Goal: Communication & Community: Participate in discussion

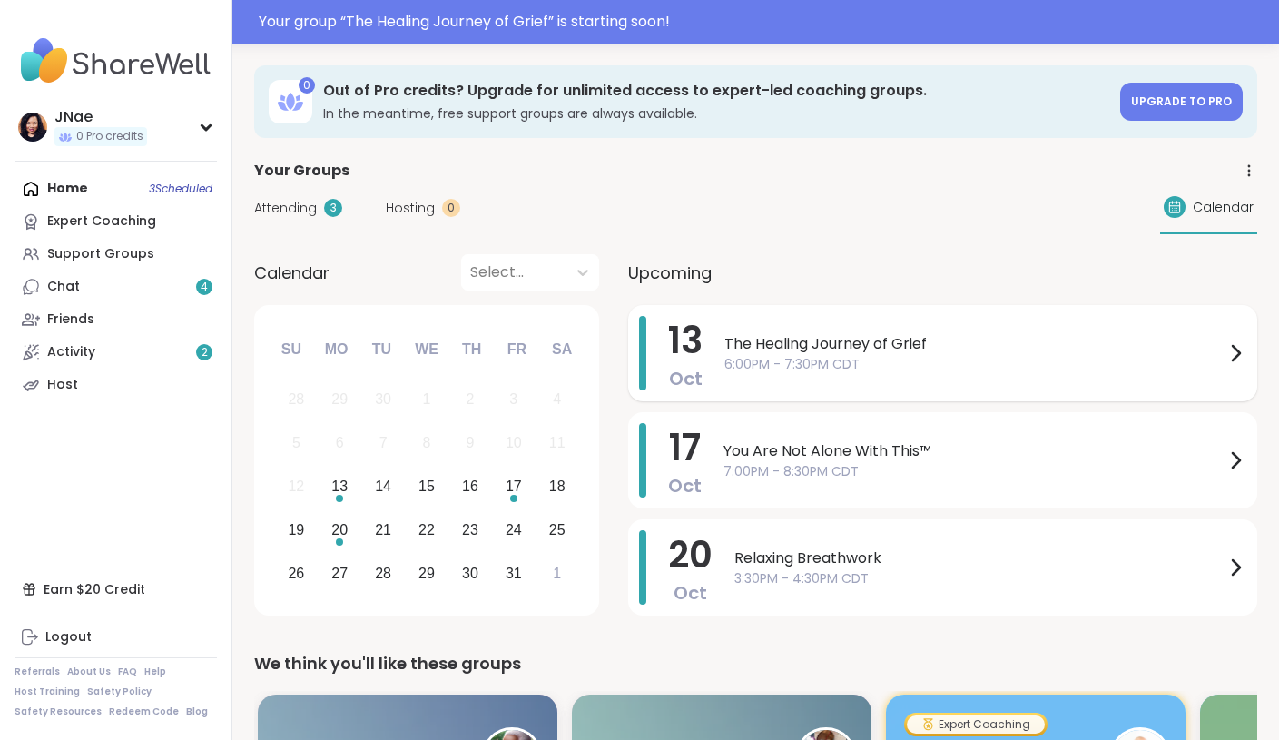
click at [939, 340] on span "The Healing Journey of Grief" at bounding box center [974, 344] width 500 height 22
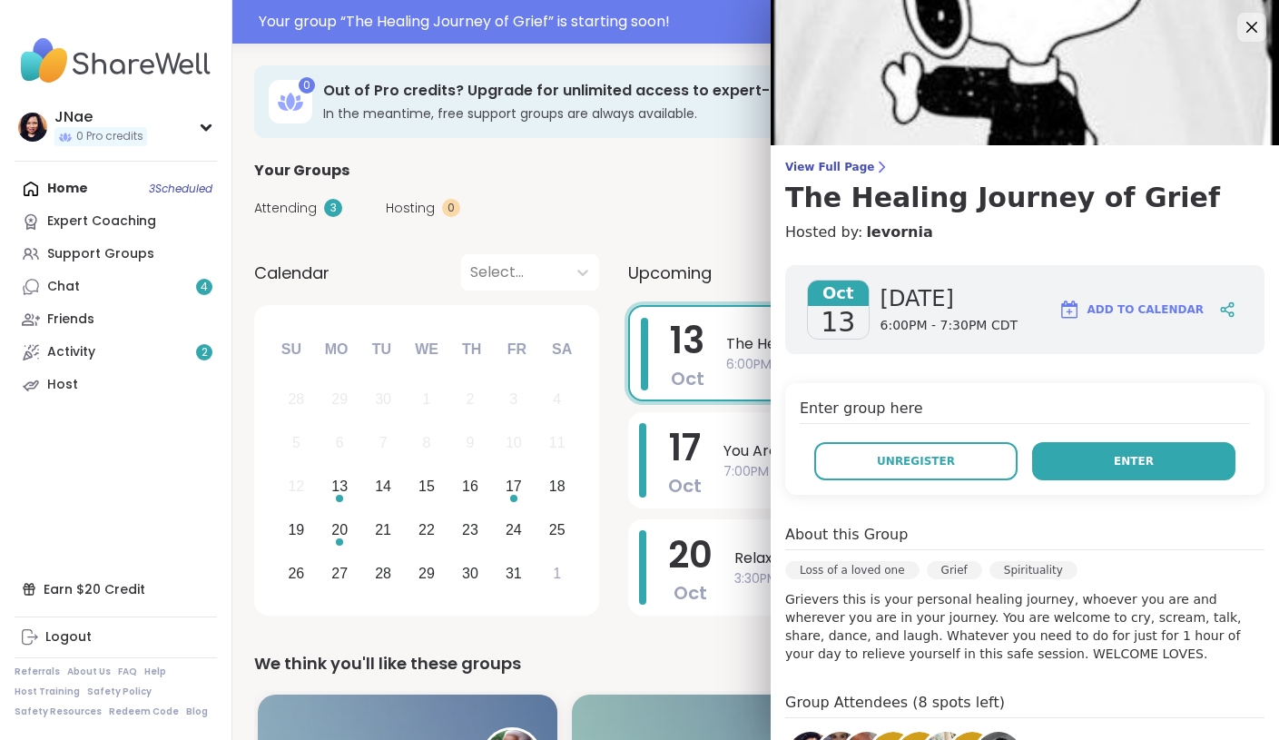
click at [1107, 457] on button "Enter" at bounding box center [1133, 461] width 203 height 38
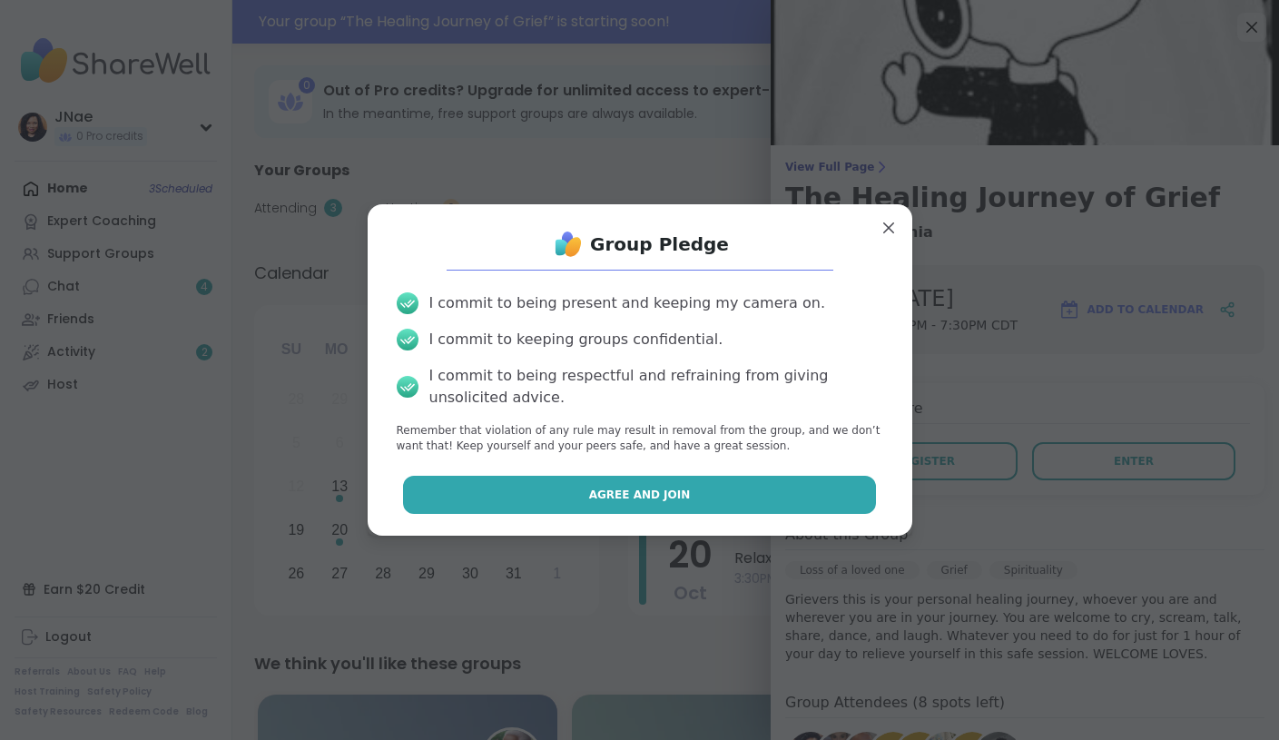
click at [827, 496] on button "Agree and Join" at bounding box center [639, 495] width 473 height 38
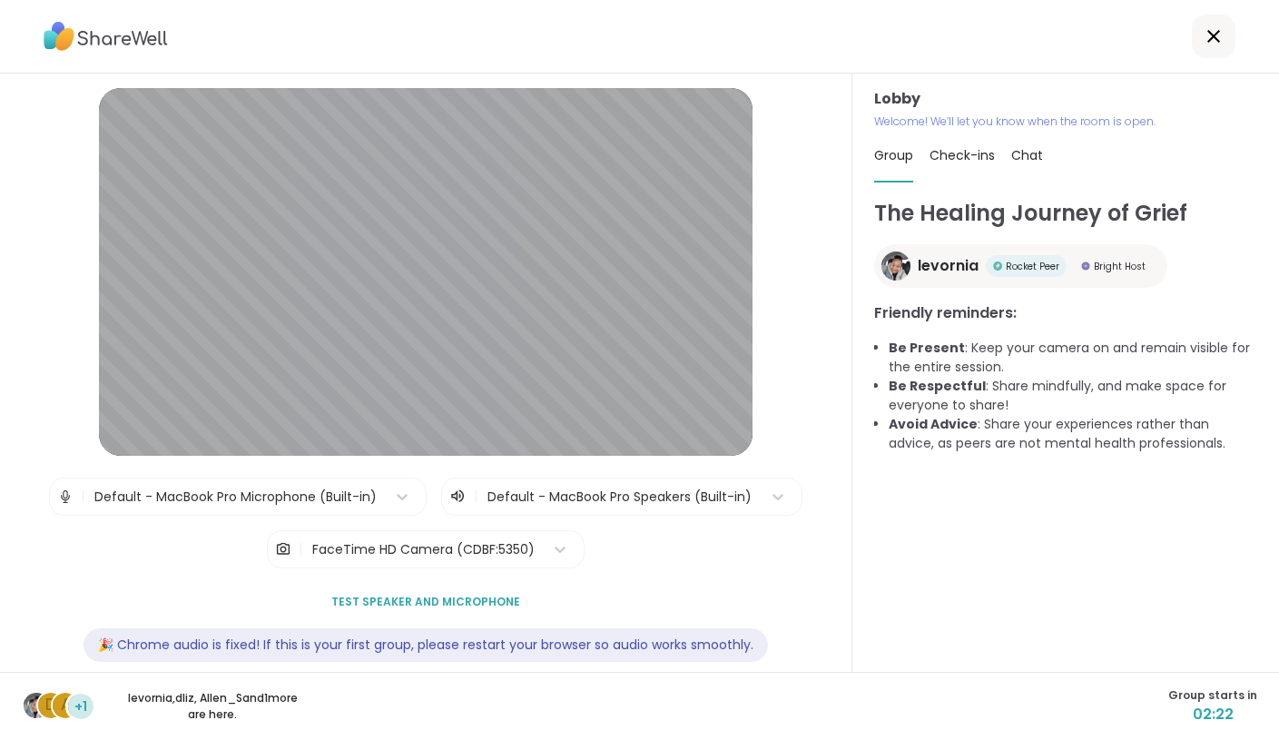
scroll to position [26, 0]
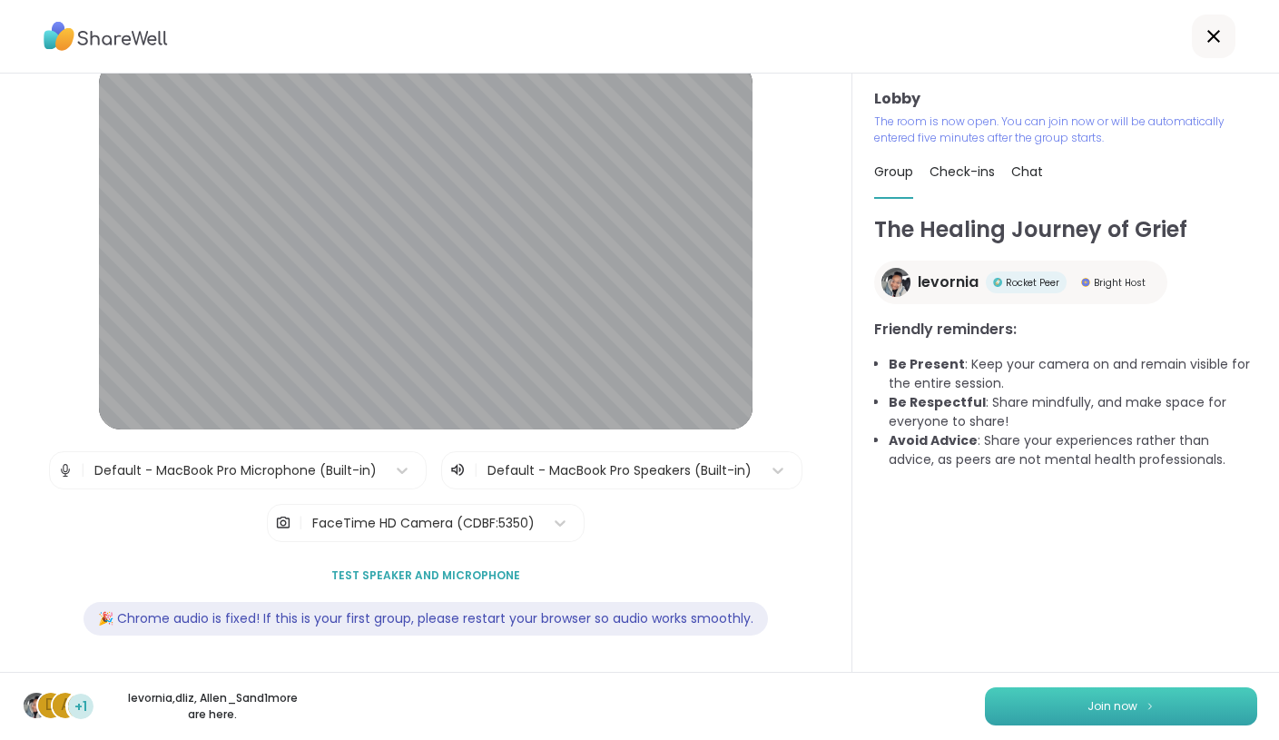
click at [1039, 704] on button "Join now" at bounding box center [1121, 706] width 272 height 38
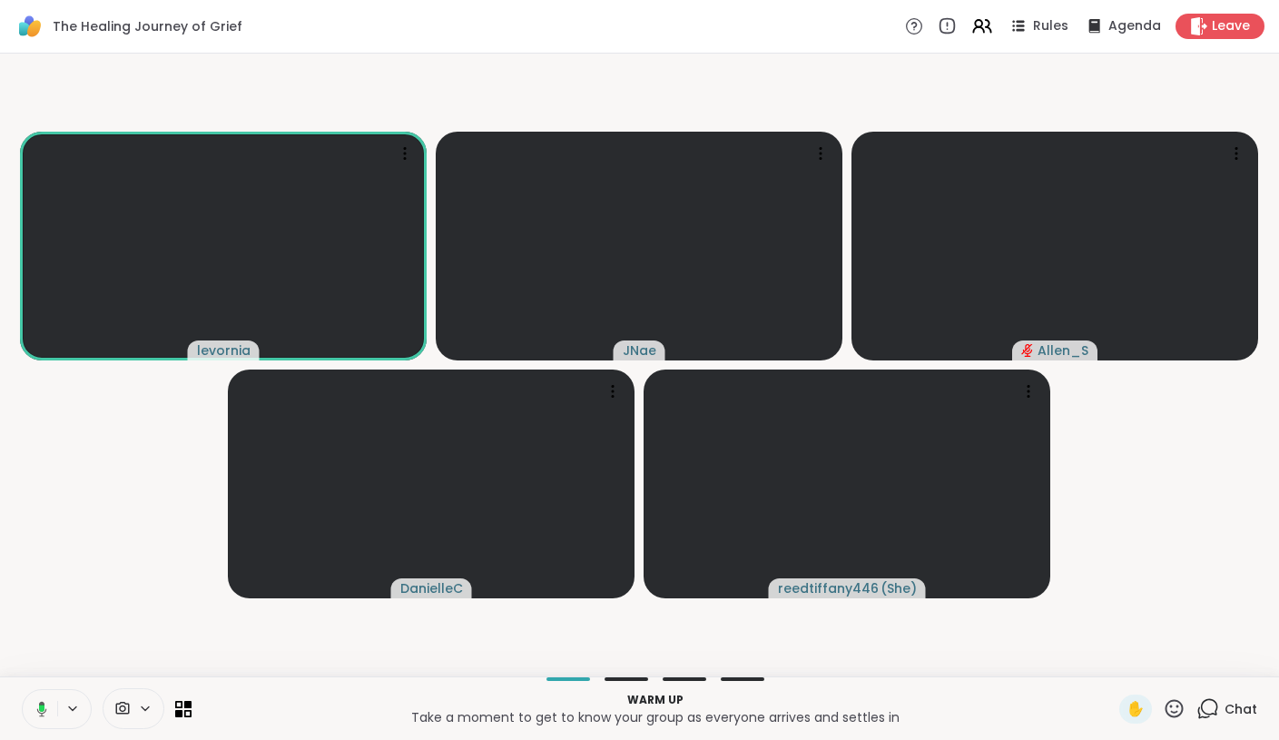
click at [44, 711] on icon at bounding box center [42, 708] width 10 height 15
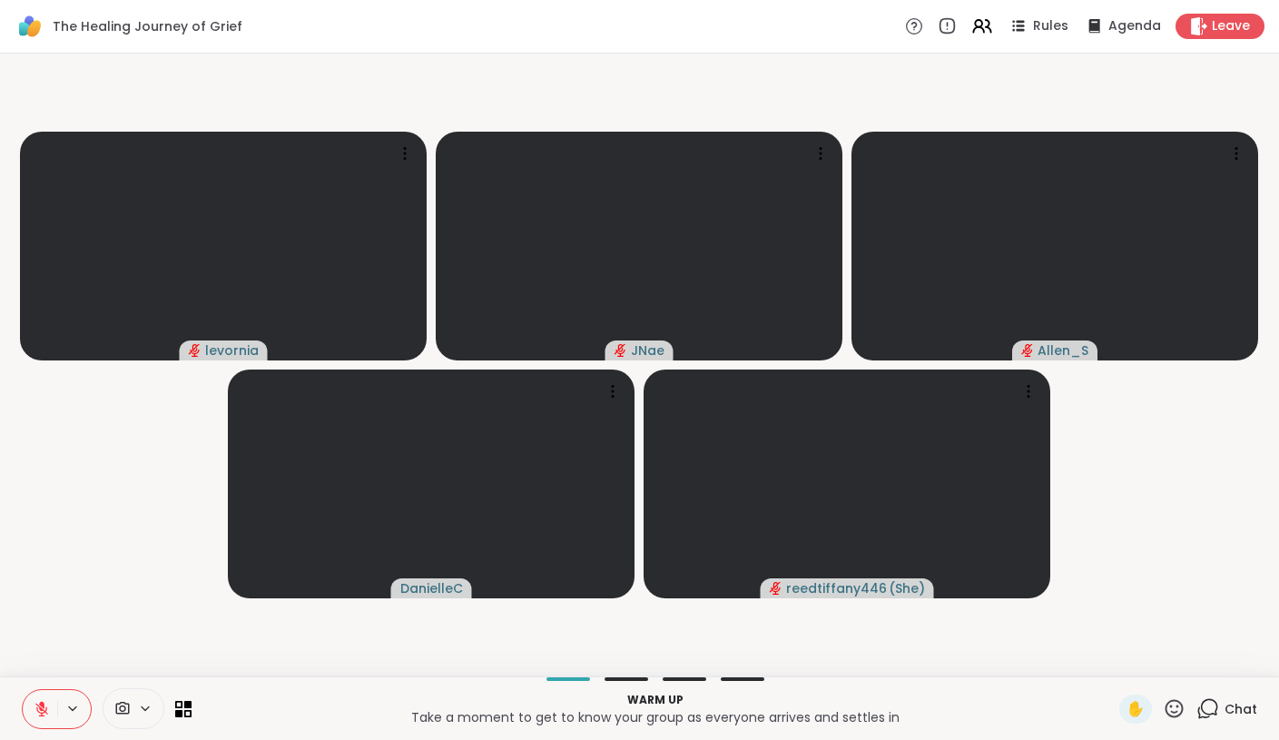
click at [121, 706] on icon at bounding box center [123, 708] width 14 height 13
click at [169, 644] on icon at bounding box center [171, 643] width 16 height 16
click at [220, 637] on video-player-container "levornia JNae Allen_S DanielleC reedtiffany446 ( She )" at bounding box center [639, 365] width 1257 height 608
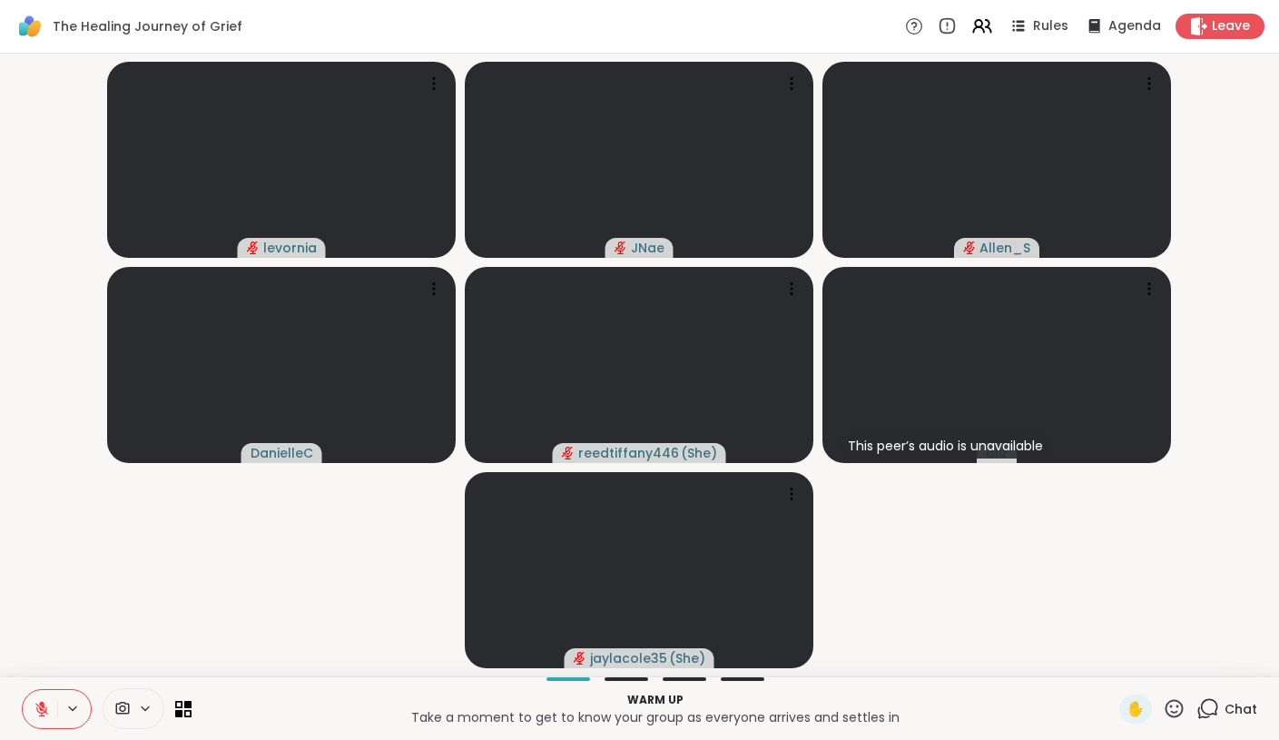
click at [45, 701] on icon at bounding box center [42, 709] width 16 height 16
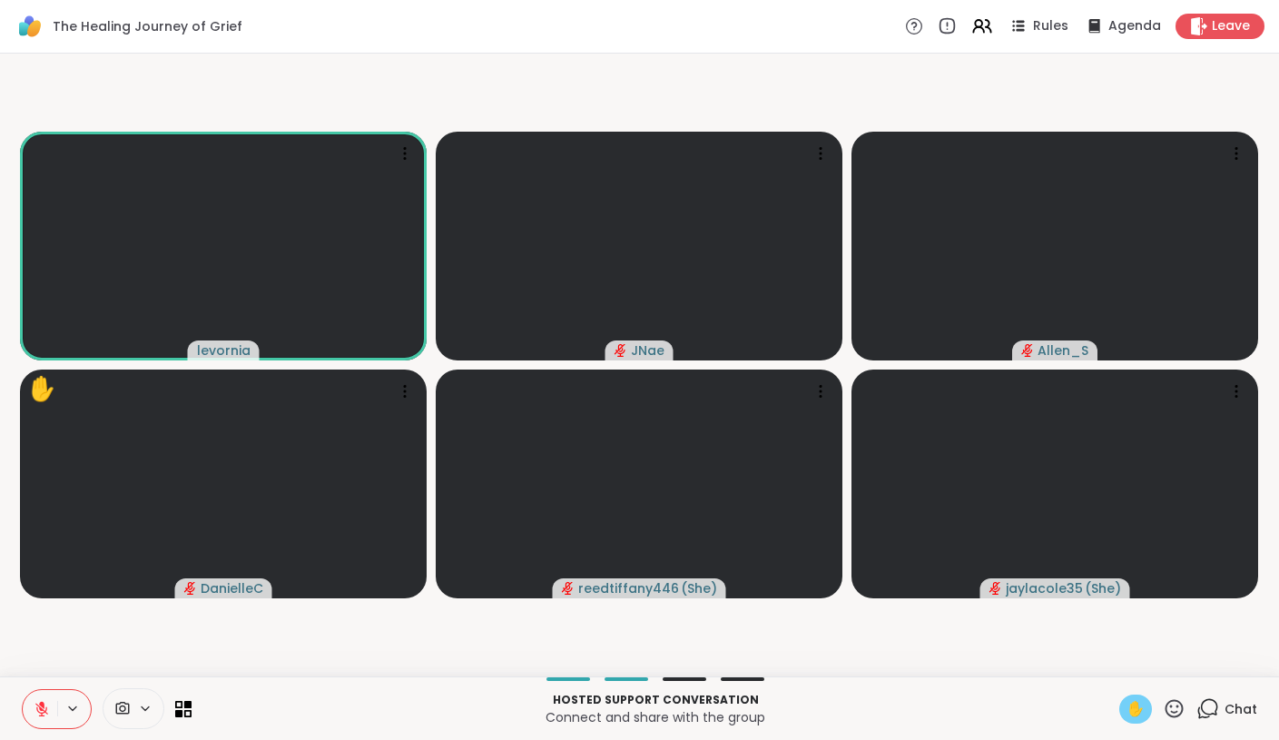
click at [1140, 708] on span "✋" at bounding box center [1135, 709] width 18 height 22
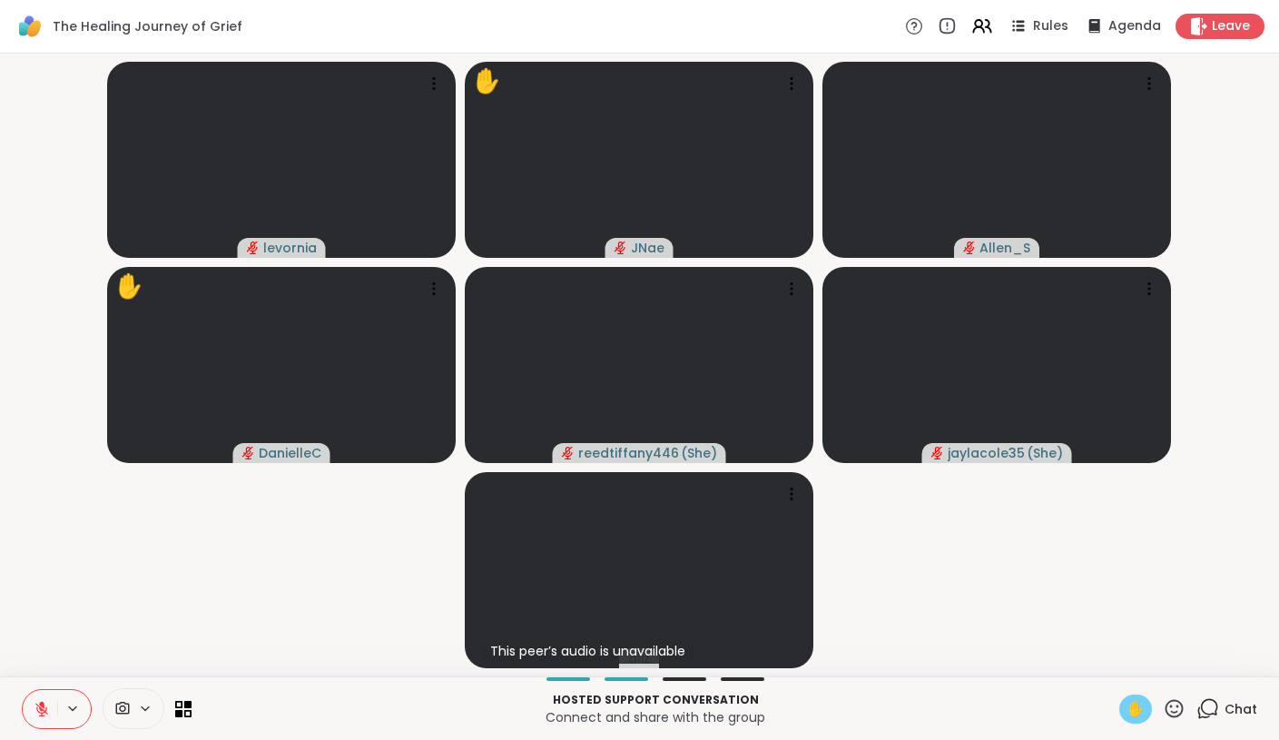
click at [1182, 704] on icon at bounding box center [1175, 708] width 18 height 18
click at [1130, 655] on span "❤️" at bounding box center [1121, 661] width 18 height 22
click at [52, 691] on button at bounding box center [40, 709] width 34 height 38
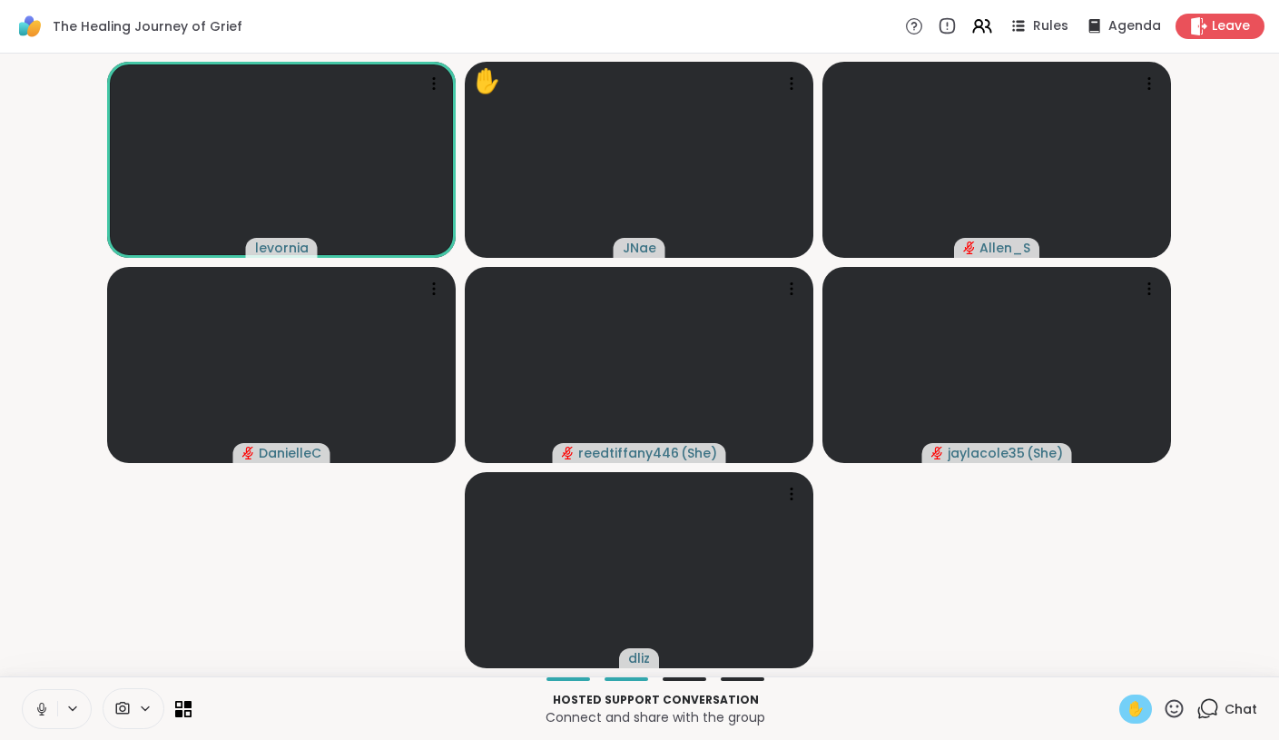
click at [48, 704] on icon at bounding box center [42, 709] width 16 height 16
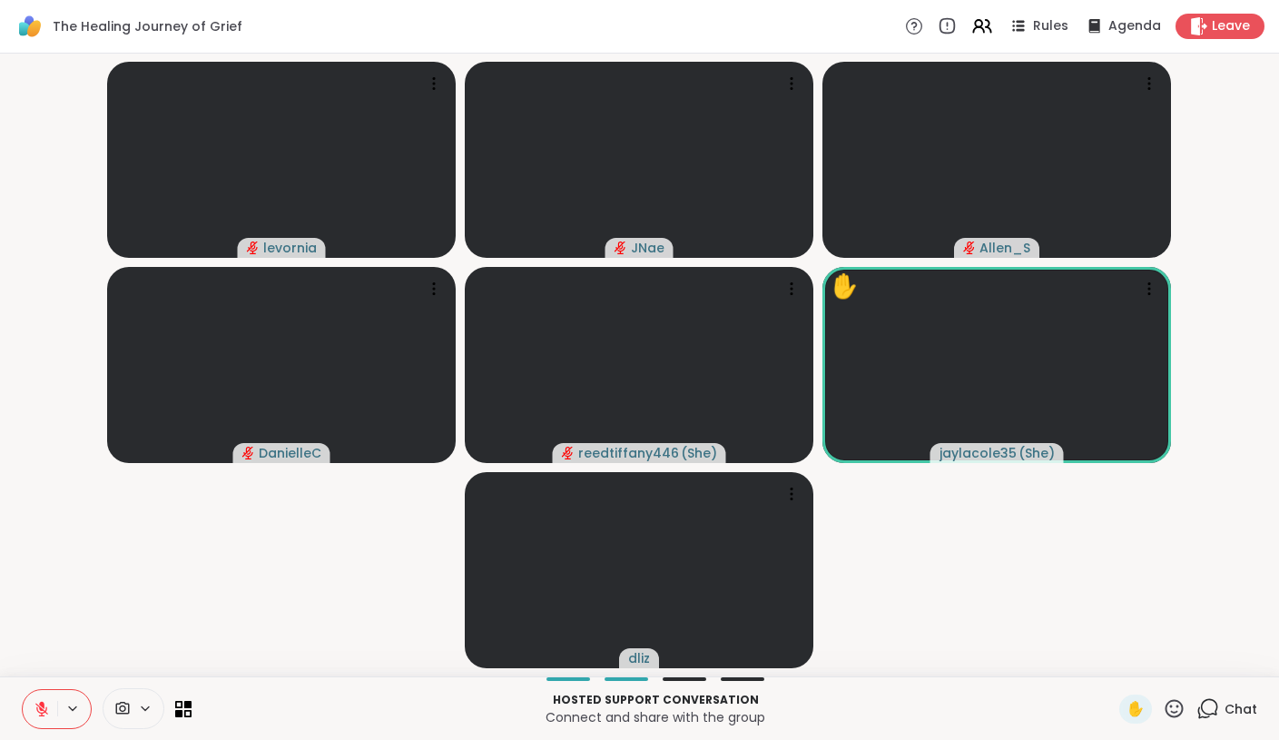
click at [1170, 713] on icon at bounding box center [1174, 708] width 23 height 23
click at [1137, 666] on div "❤️" at bounding box center [1121, 660] width 33 height 29
click at [1176, 711] on icon at bounding box center [1175, 708] width 18 height 18
click at [1130, 661] on span "❤️" at bounding box center [1121, 661] width 18 height 22
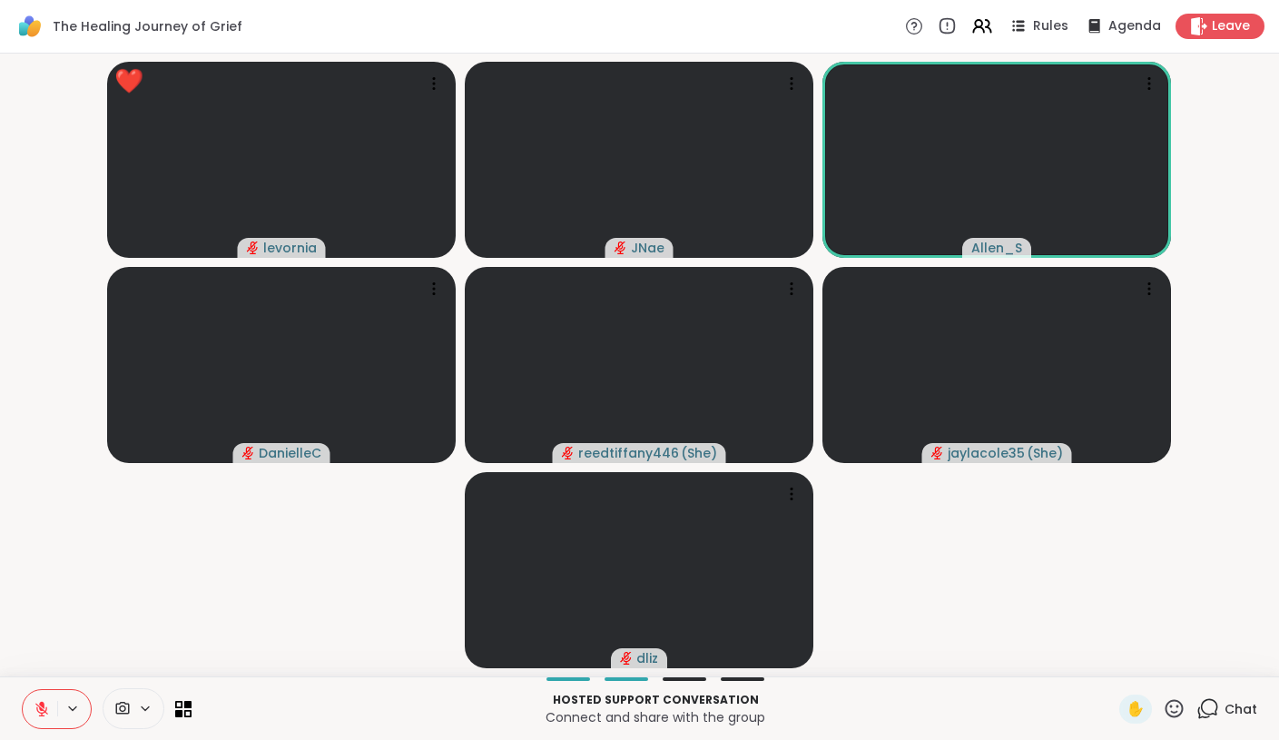
click at [1176, 704] on icon at bounding box center [1174, 708] width 23 height 23
click at [1130, 660] on span "❤️" at bounding box center [1121, 661] width 18 height 22
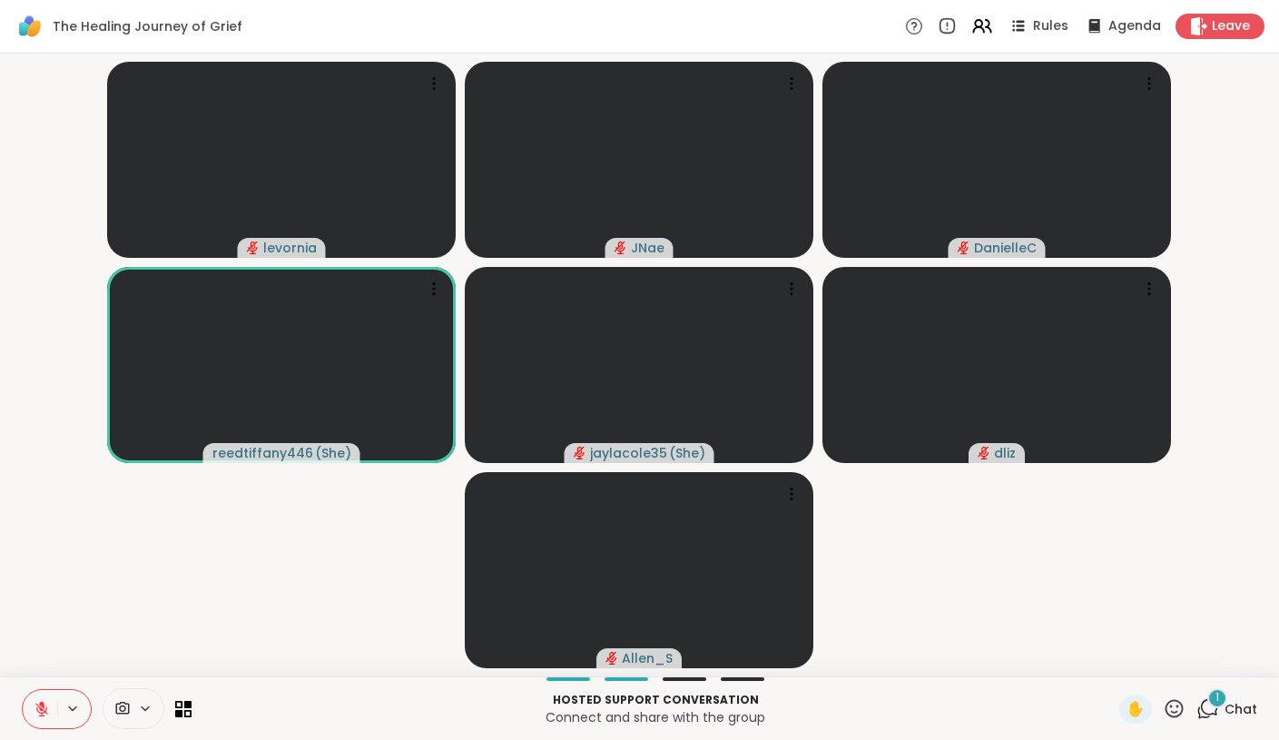
click at [1177, 706] on icon at bounding box center [1175, 708] width 18 height 18
click at [1130, 663] on span "❤️" at bounding box center [1121, 661] width 18 height 22
click at [1173, 709] on icon at bounding box center [1174, 708] width 23 height 23
click at [1130, 666] on span "❤️" at bounding box center [1121, 661] width 18 height 22
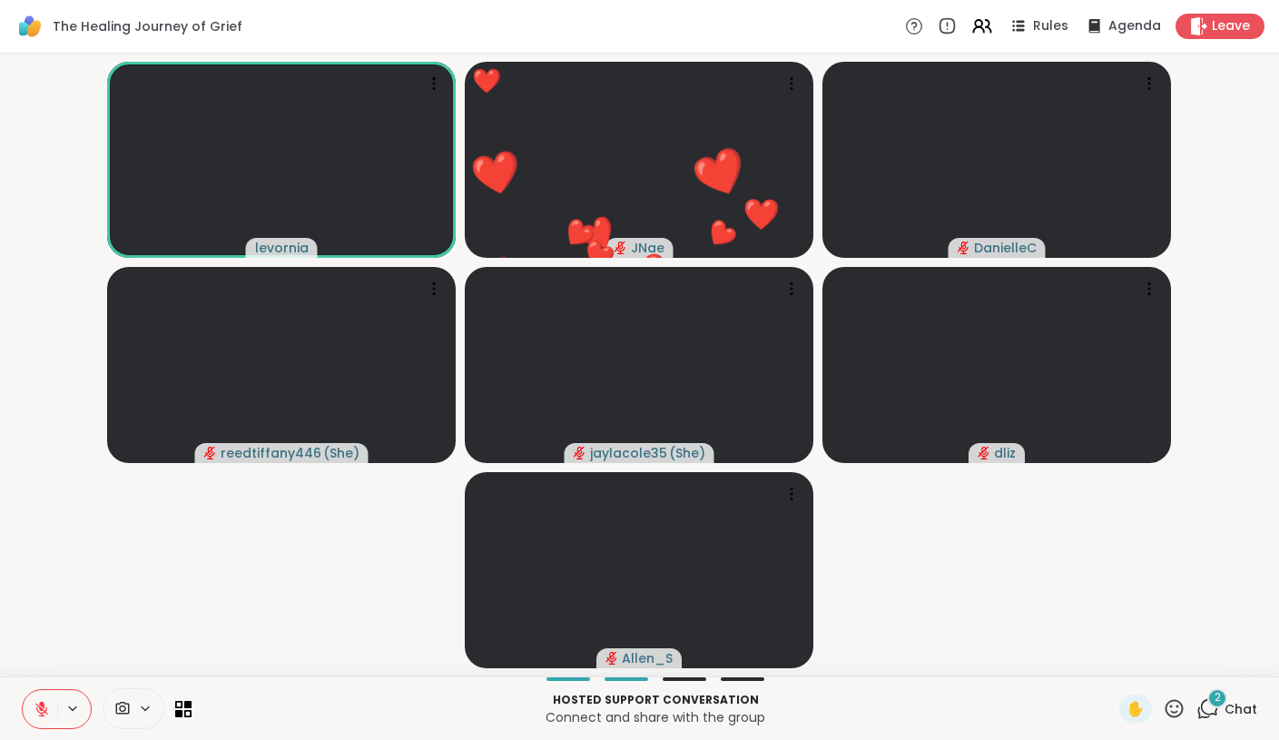
click at [1205, 710] on icon at bounding box center [1207, 708] width 23 height 23
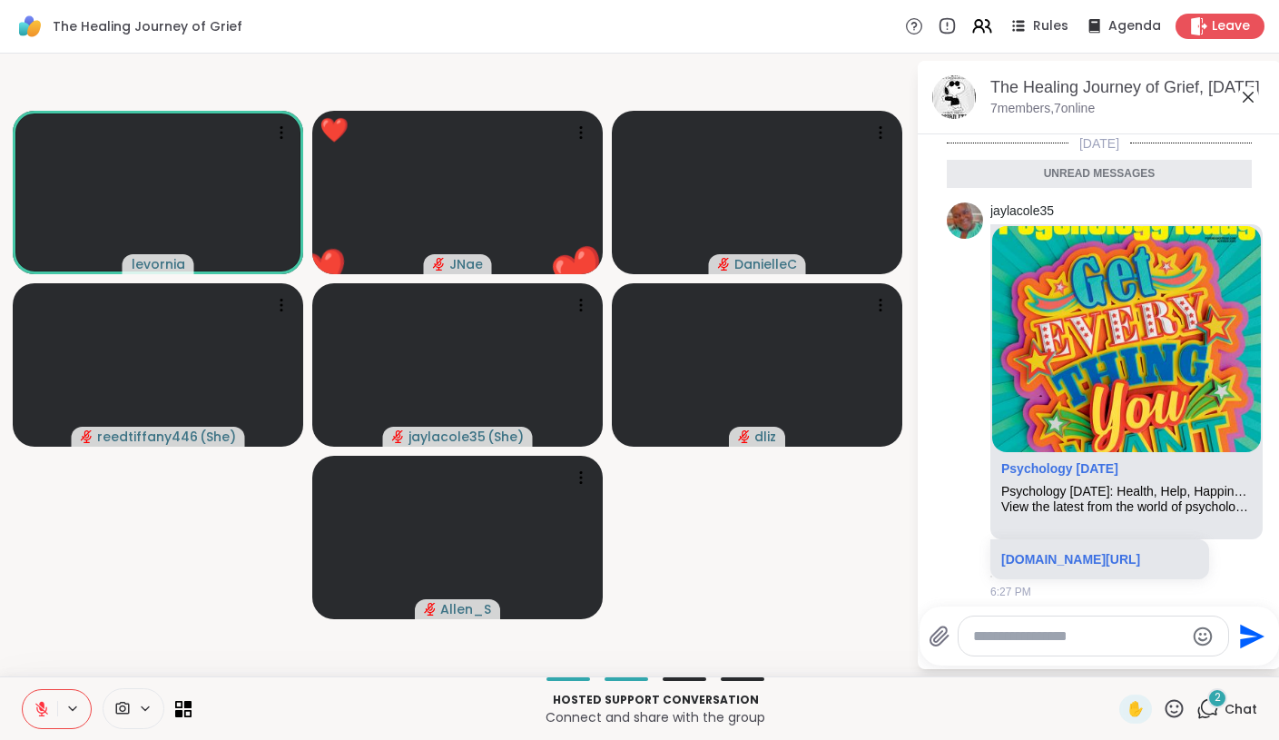
scroll to position [144, 0]
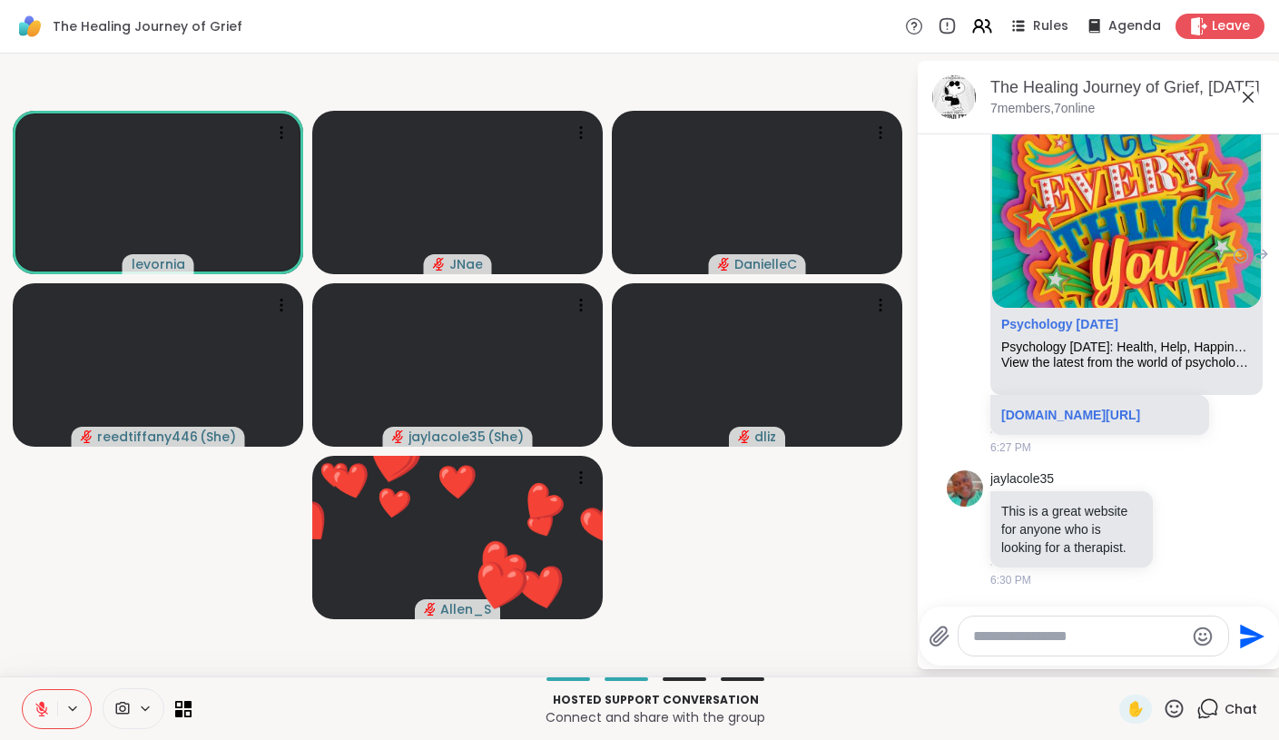
click at [1171, 328] on div "Psychology Today" at bounding box center [1126, 328] width 251 height 23
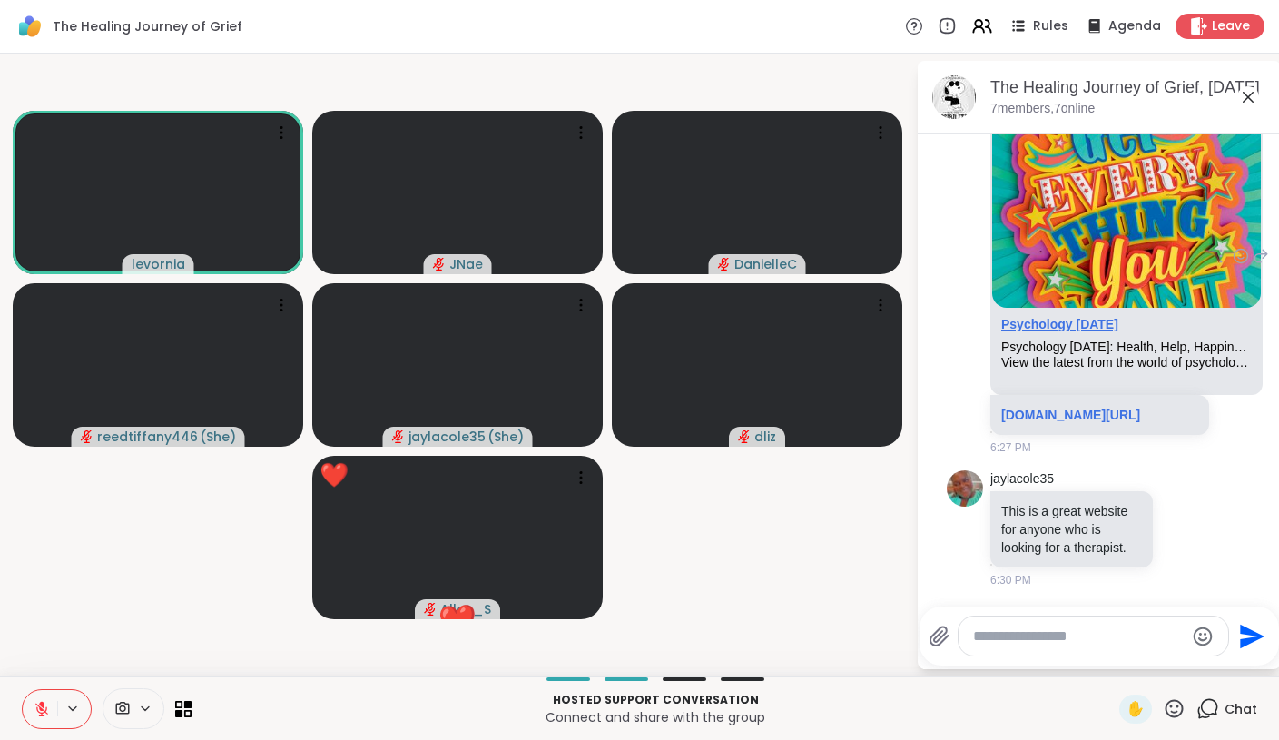
click at [1053, 326] on link "Psychology Today" at bounding box center [1059, 324] width 117 height 15
click at [1183, 710] on icon at bounding box center [1175, 708] width 18 height 18
click at [1209, 703] on icon at bounding box center [1207, 708] width 23 height 23
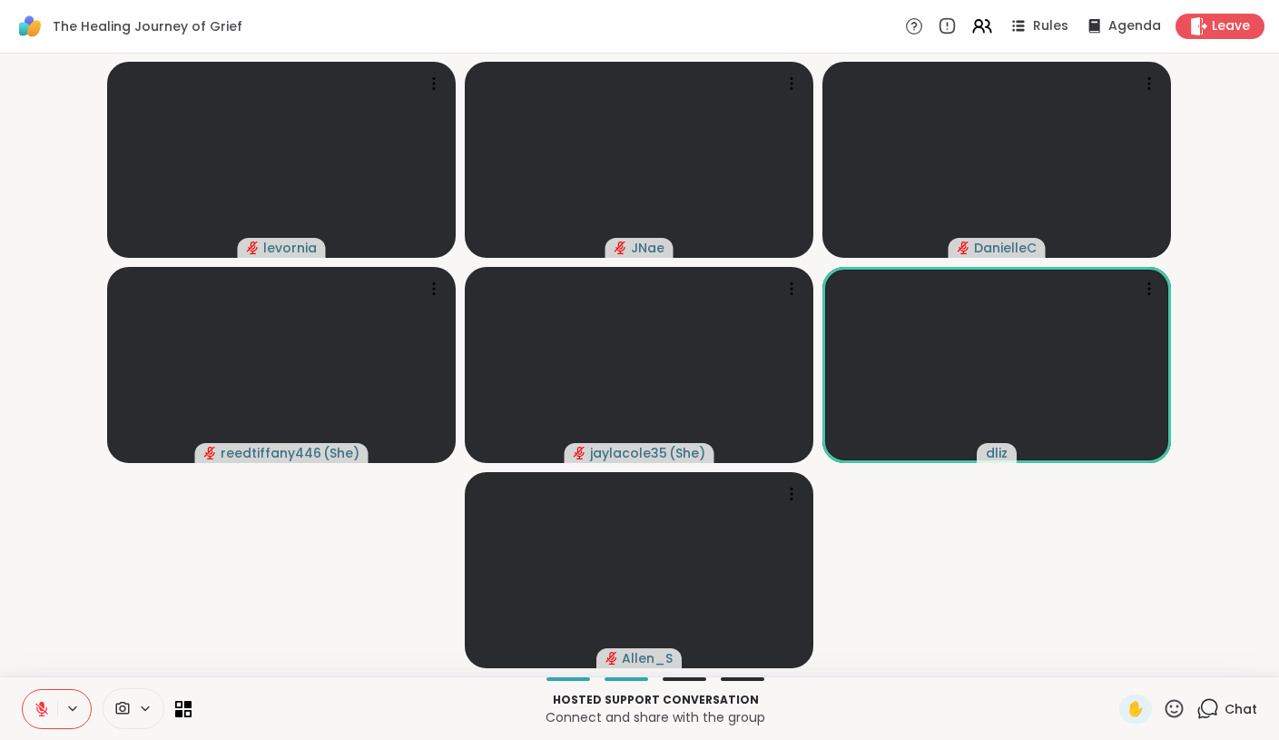
click at [1178, 703] on icon at bounding box center [1174, 708] width 23 height 23
click at [1130, 660] on span "❤️" at bounding box center [1121, 661] width 18 height 22
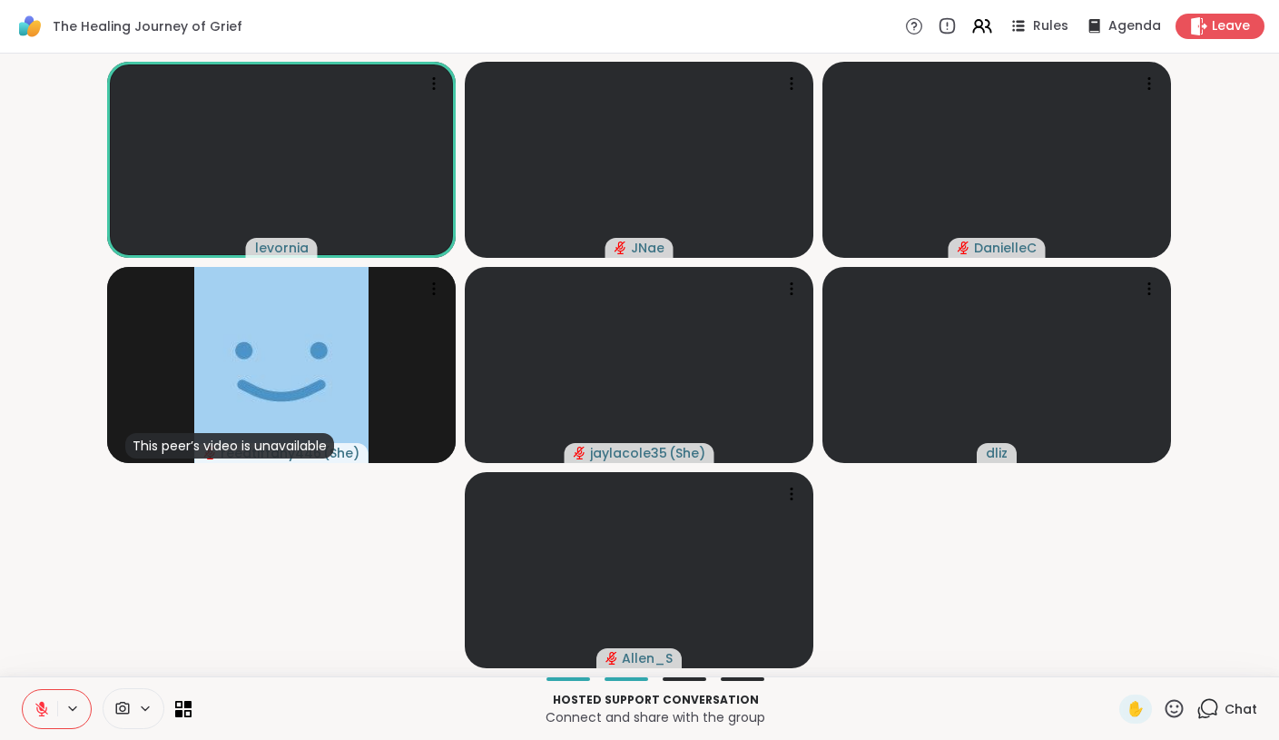
click at [1204, 700] on icon at bounding box center [1207, 708] width 23 height 23
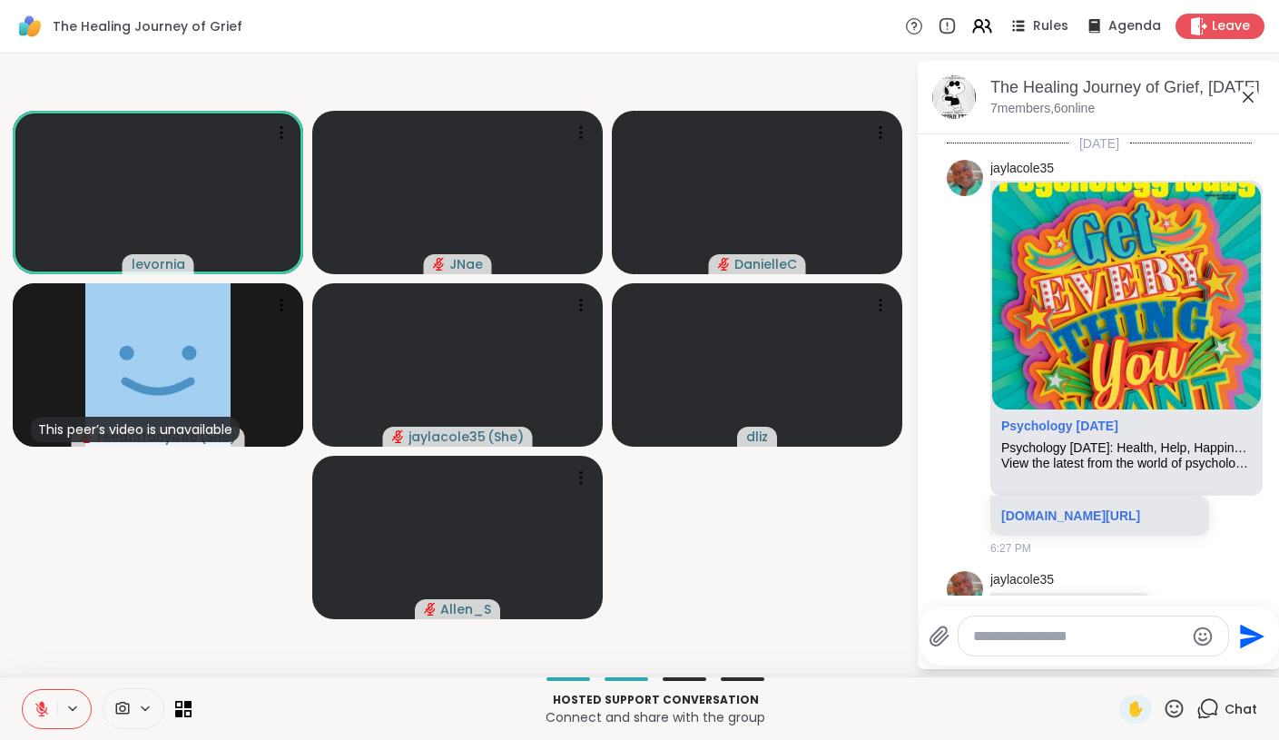
scroll to position [102, 0]
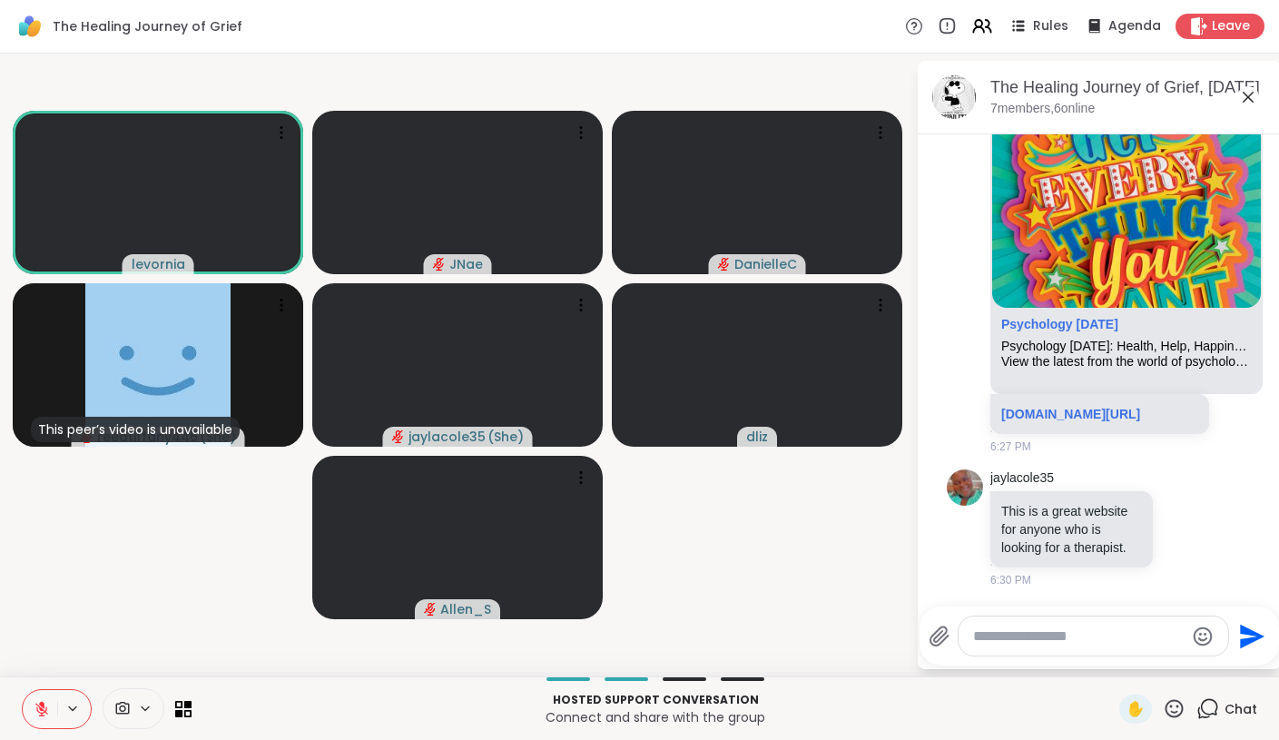
click at [1095, 634] on textarea "Type your message" at bounding box center [1078, 636] width 211 height 18
type textarea "**********"
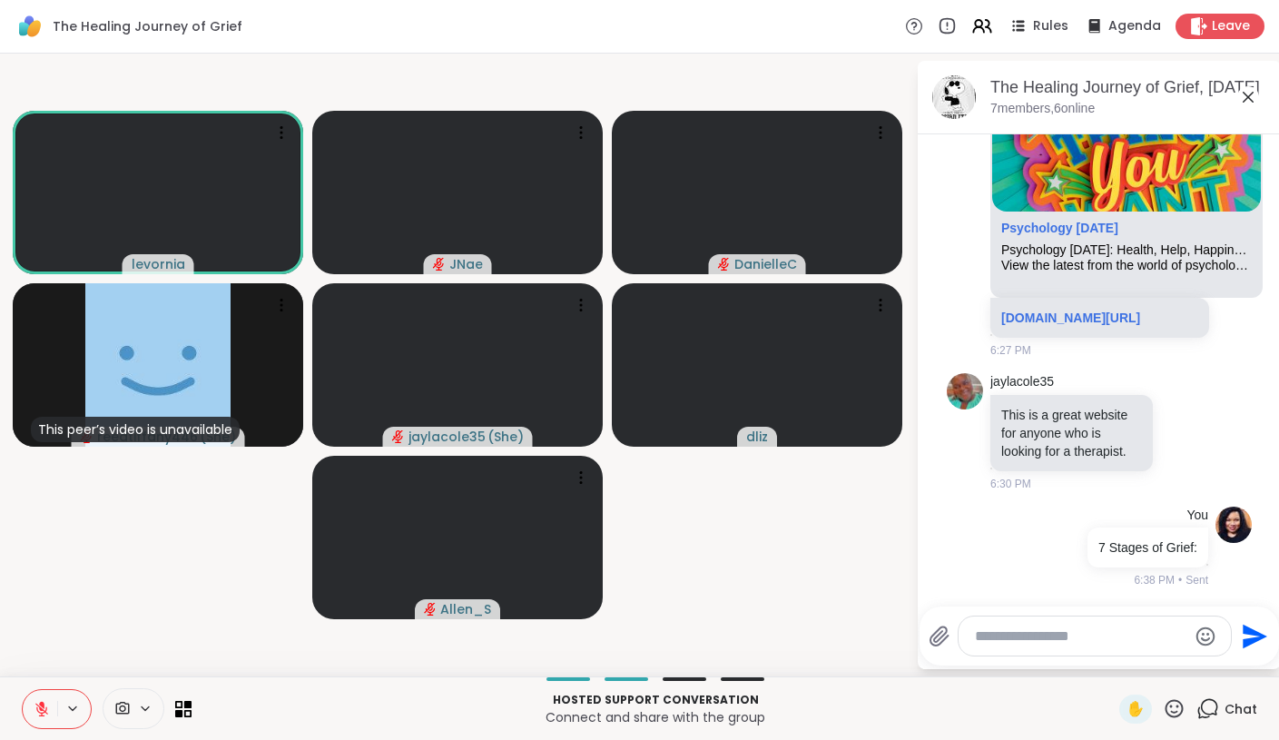
paste textarea "**********"
type textarea "**********"
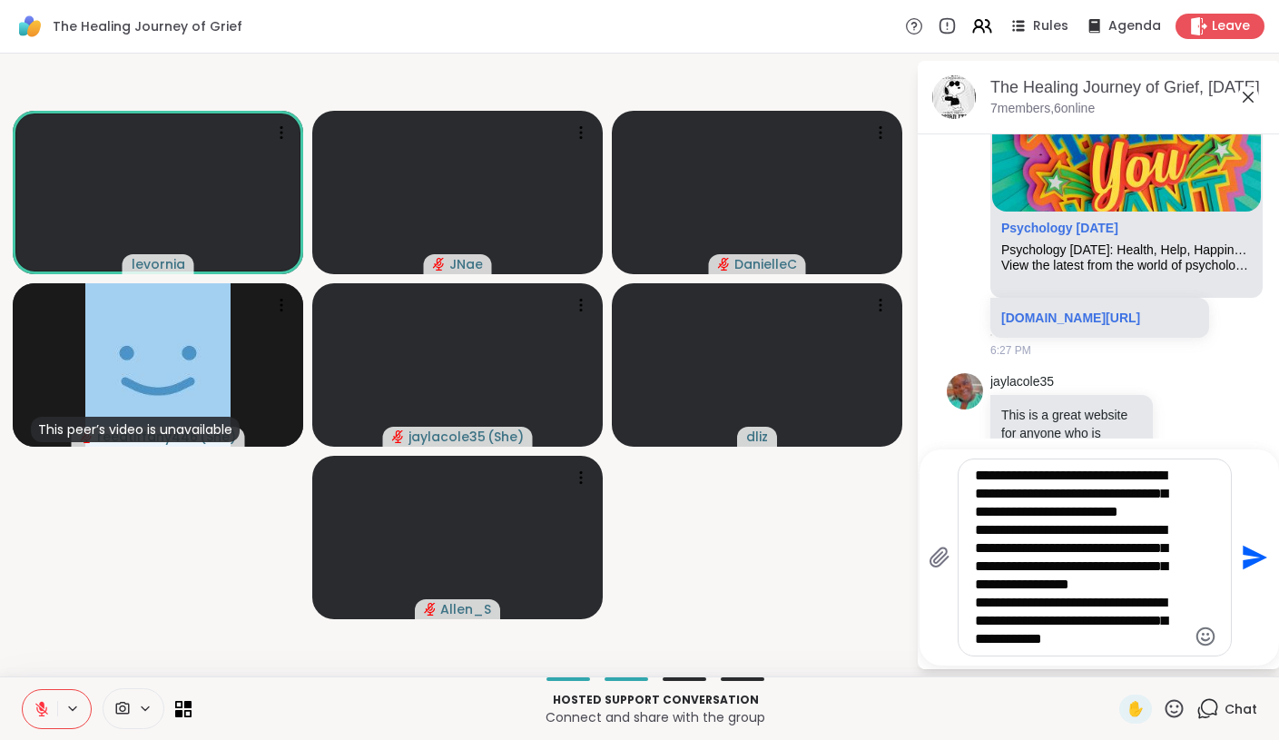
click at [1083, 528] on textarea "**********" at bounding box center [1080, 558] width 211 height 182
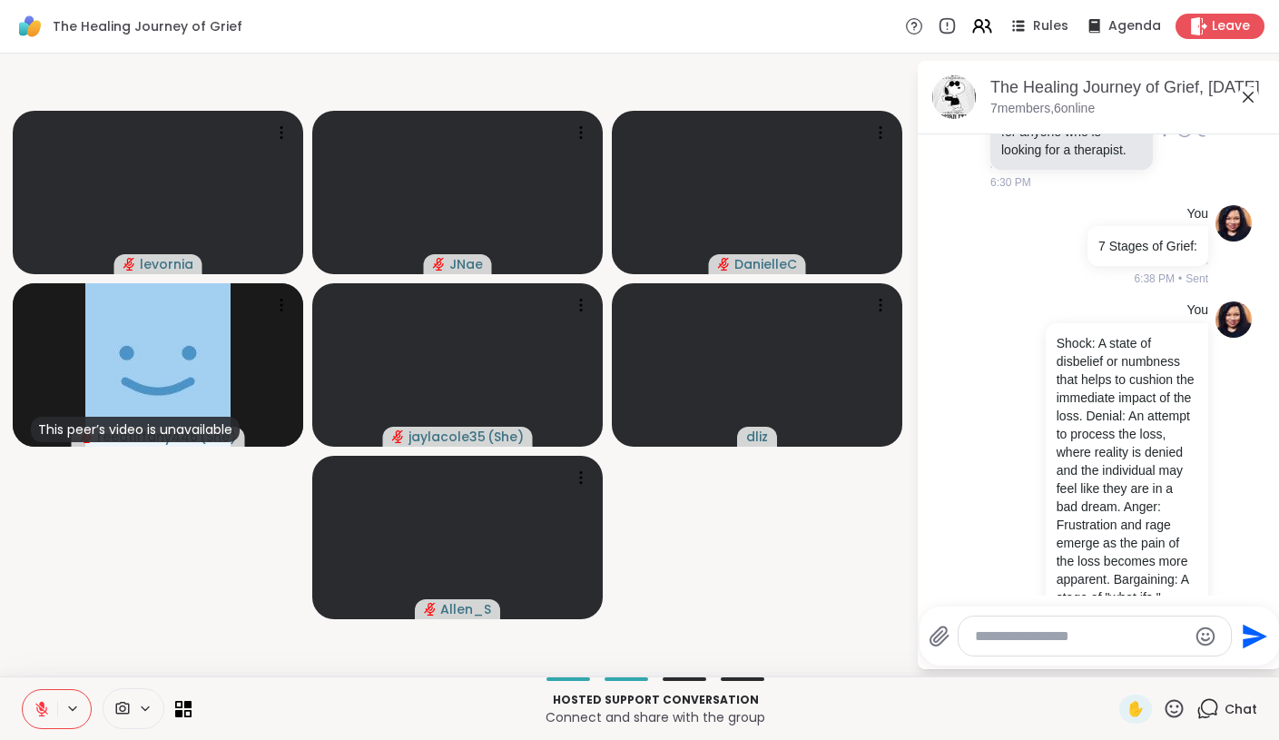
scroll to position [532, 0]
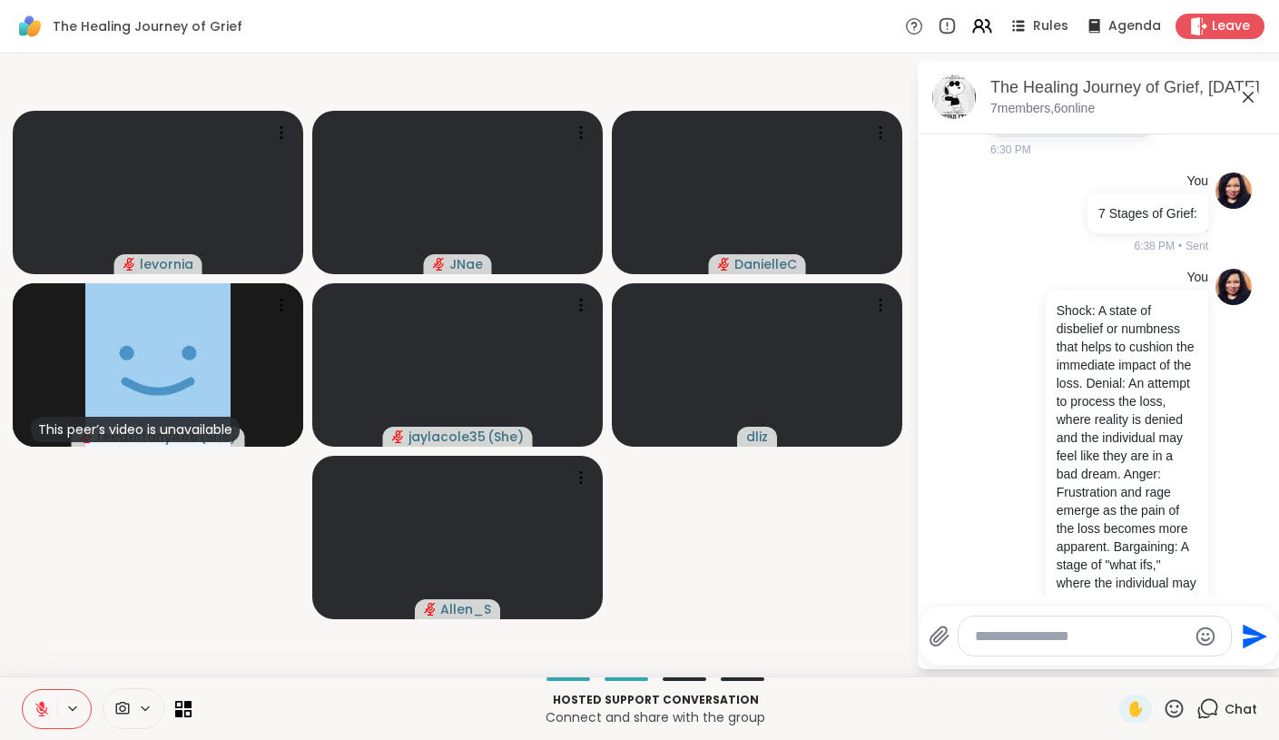
click at [1215, 701] on icon at bounding box center [1209, 707] width 17 height 16
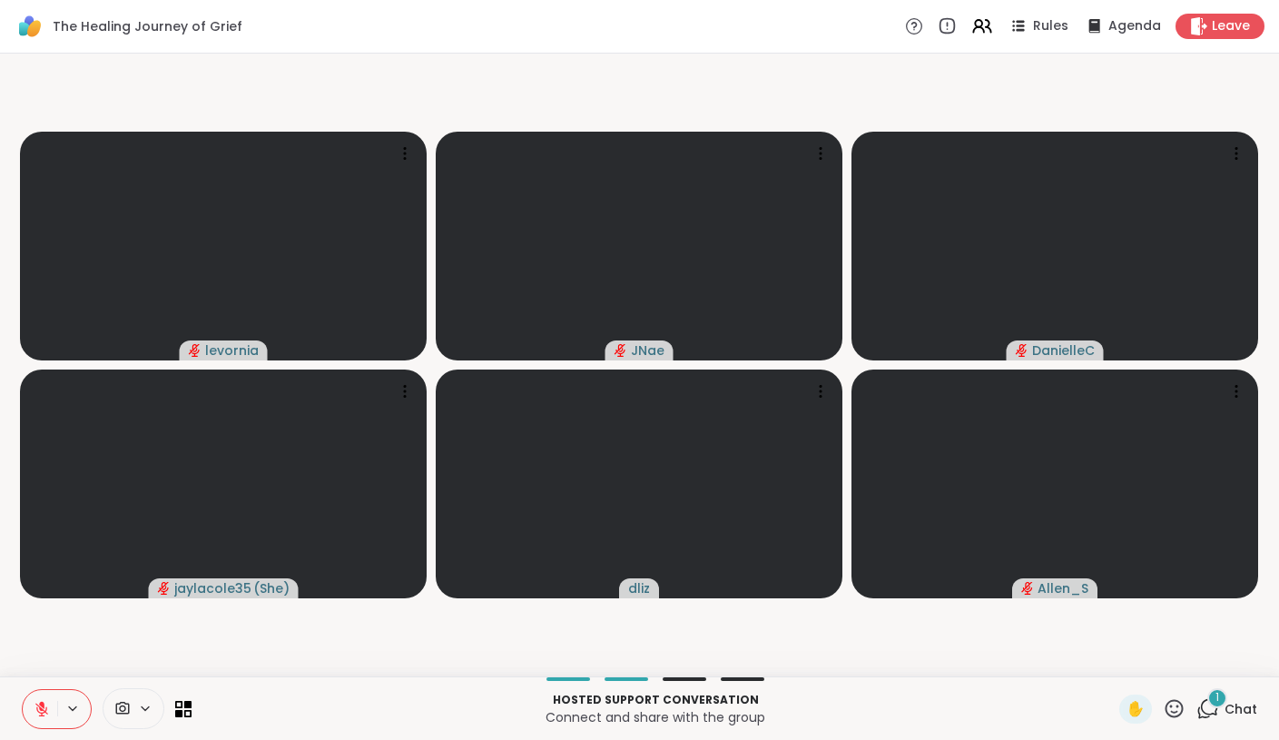
click at [38, 697] on button at bounding box center [40, 709] width 34 height 38
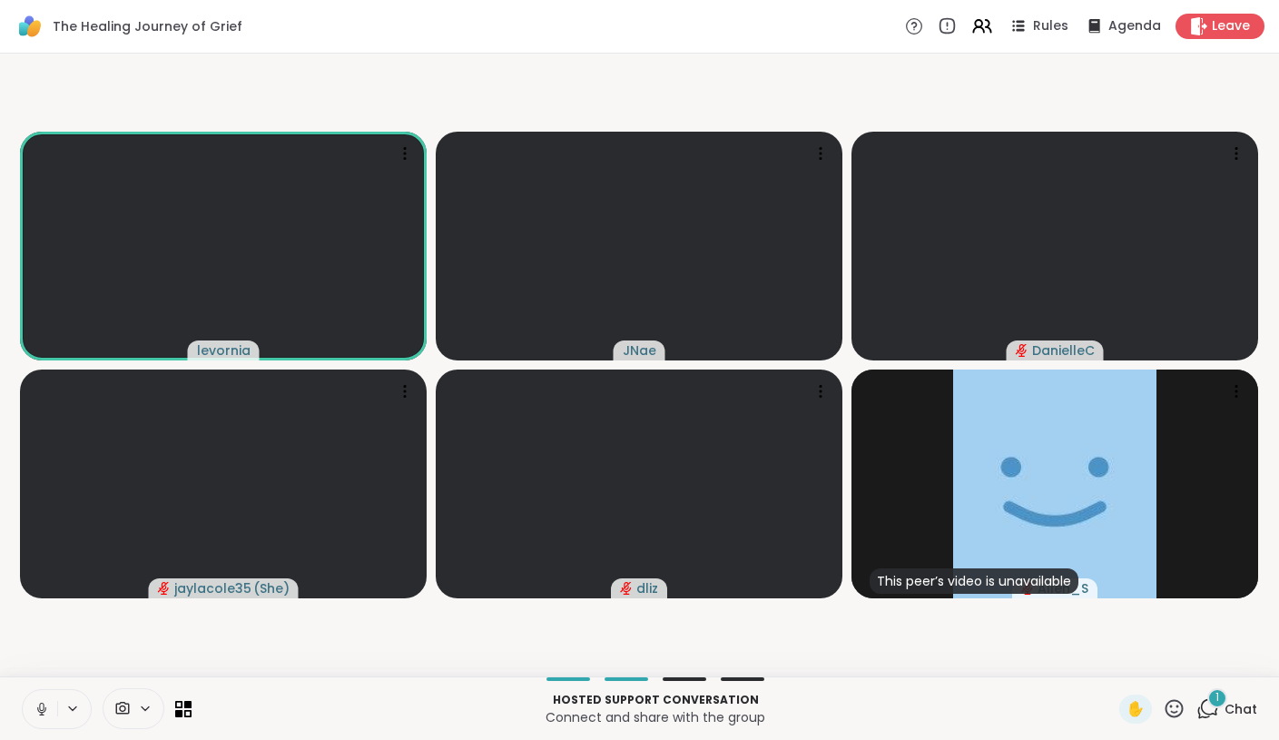
click at [32, 711] on button at bounding box center [40, 709] width 34 height 38
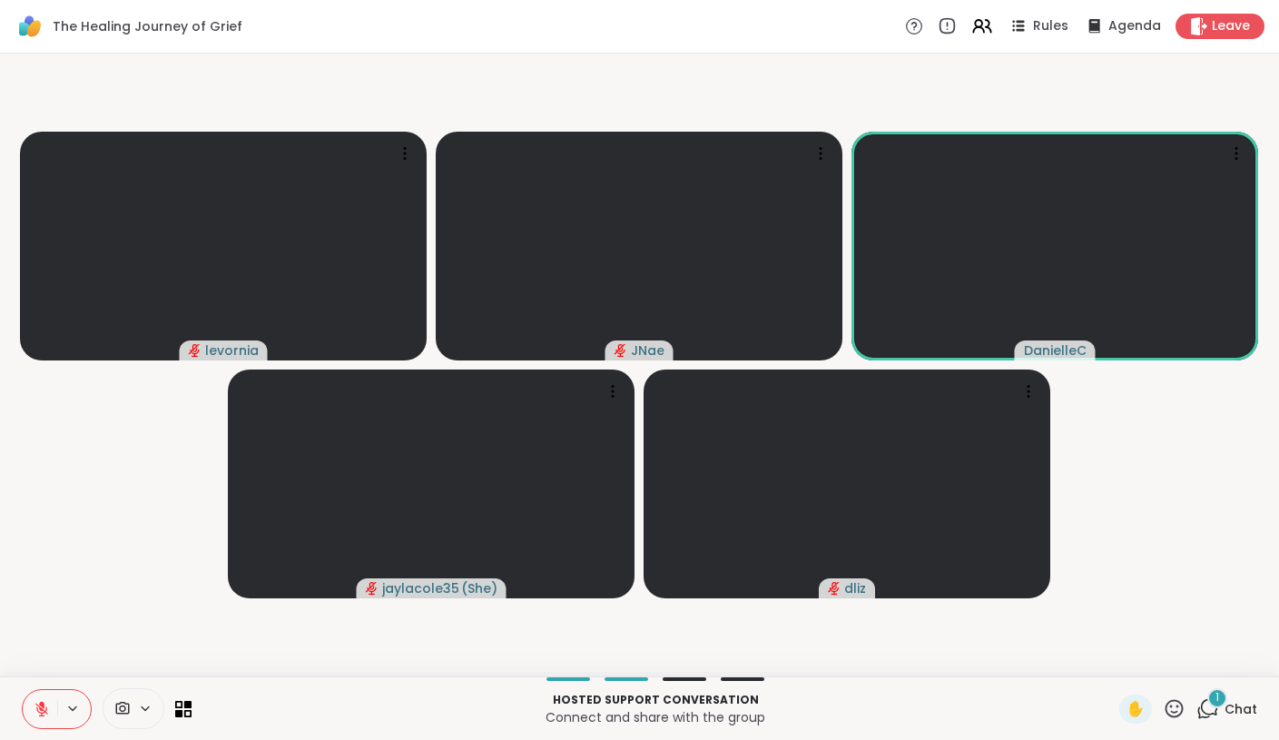
click at [1172, 713] on icon at bounding box center [1174, 708] width 23 height 23
click at [1130, 661] on span "❤️" at bounding box center [1121, 661] width 18 height 22
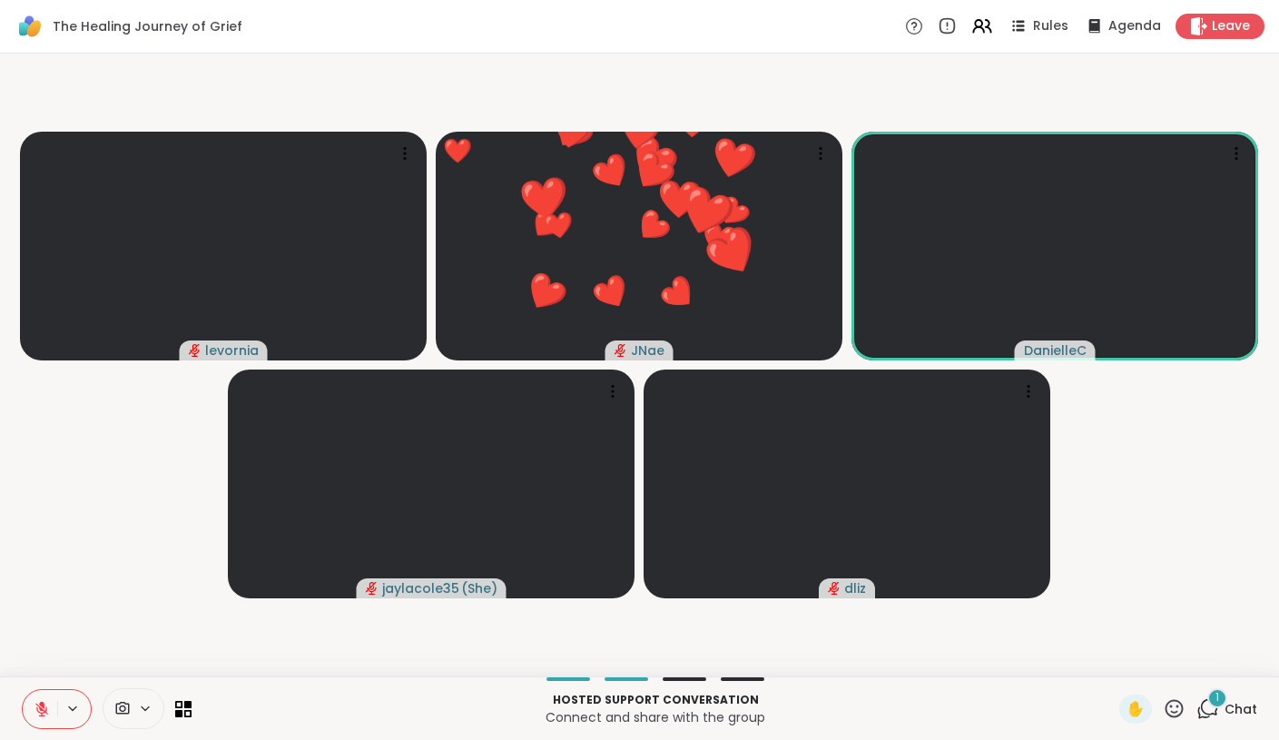
click at [1218, 709] on icon at bounding box center [1209, 707] width 17 height 16
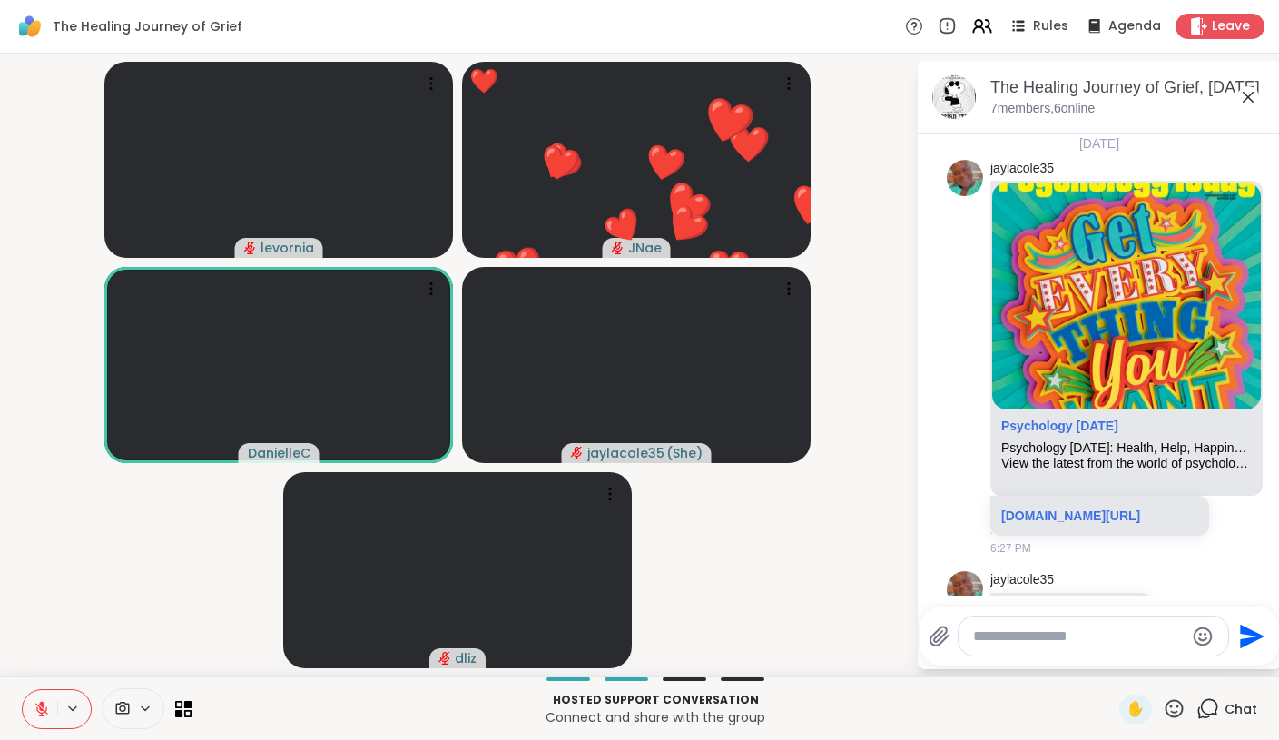
scroll to position [1278, 0]
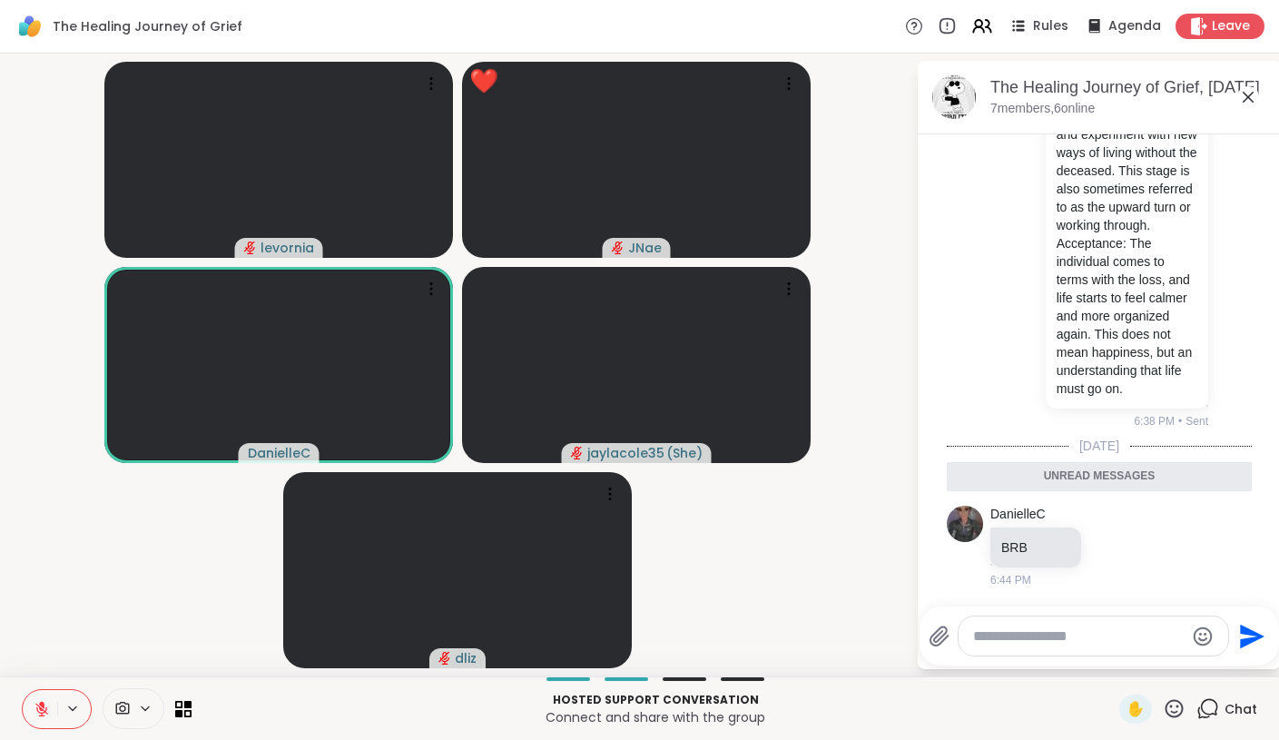
click at [1217, 708] on icon at bounding box center [1209, 707] width 17 height 16
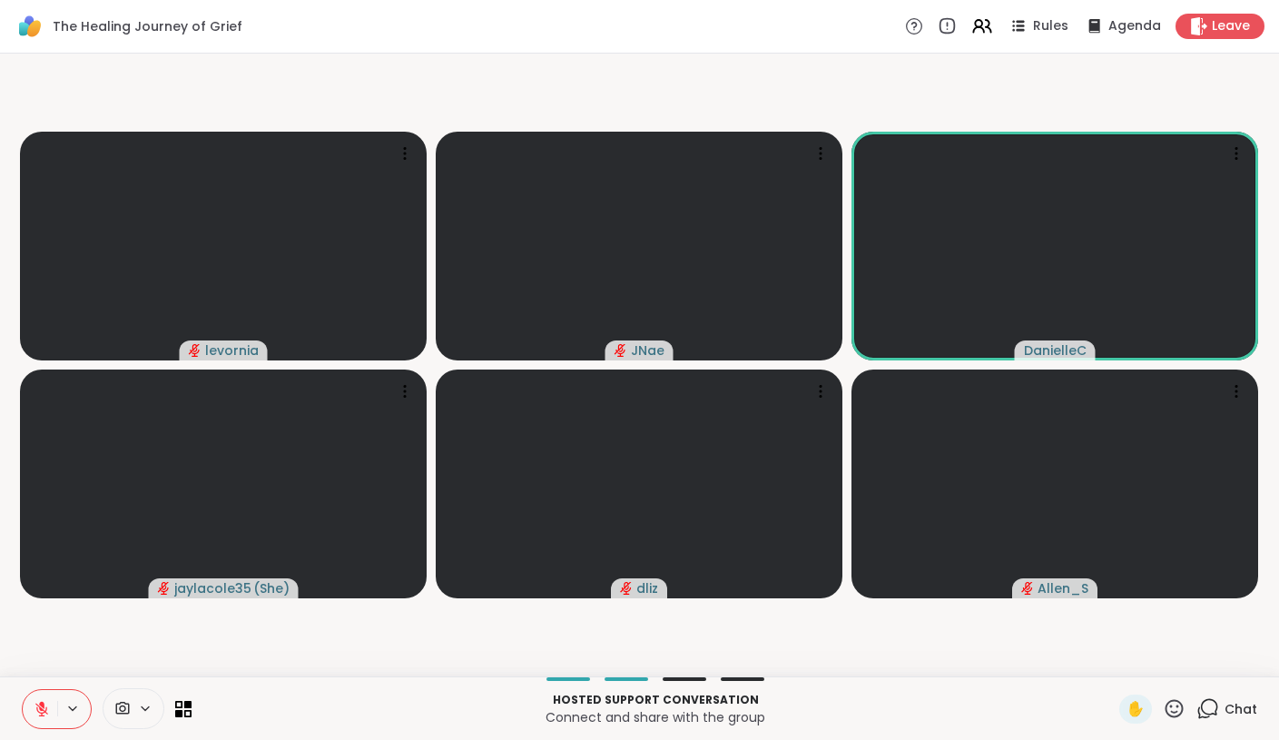
click at [1178, 703] on icon at bounding box center [1174, 708] width 23 height 23
click at [1130, 660] on span "❤️" at bounding box center [1121, 661] width 18 height 22
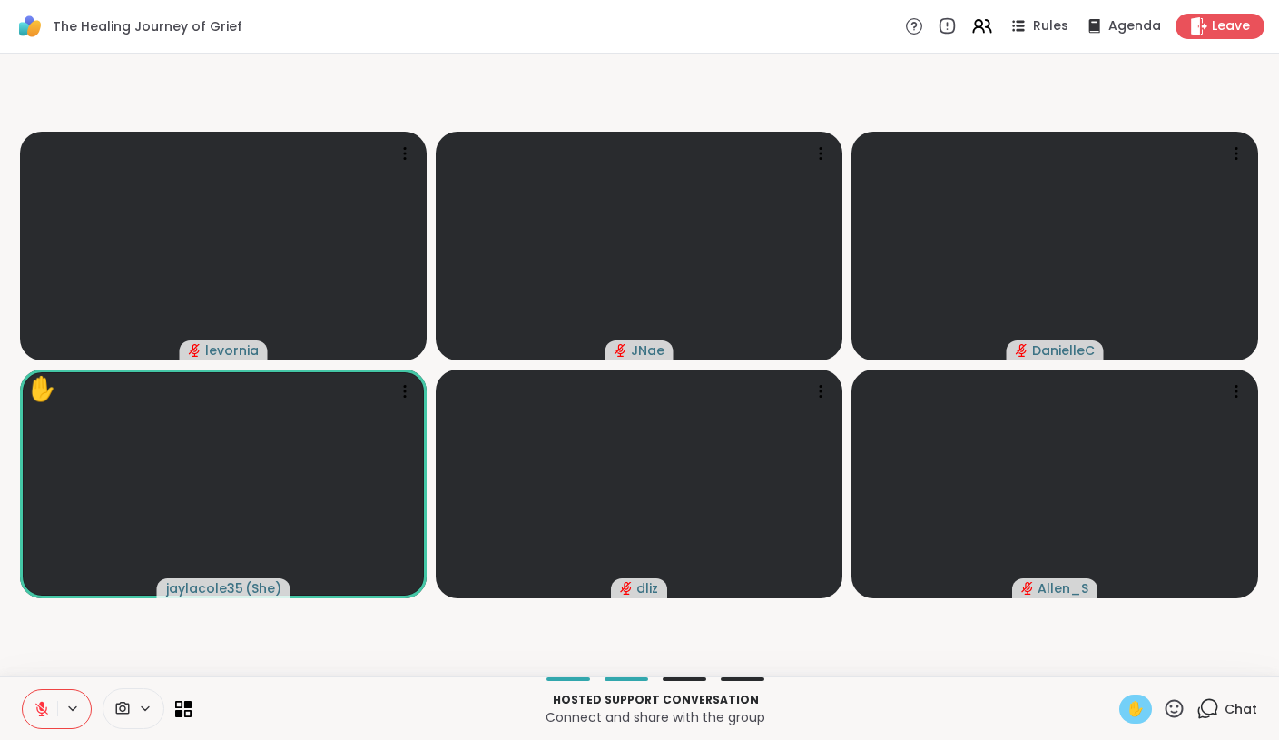
click at [1146, 713] on div "✋" at bounding box center [1135, 708] width 33 height 29
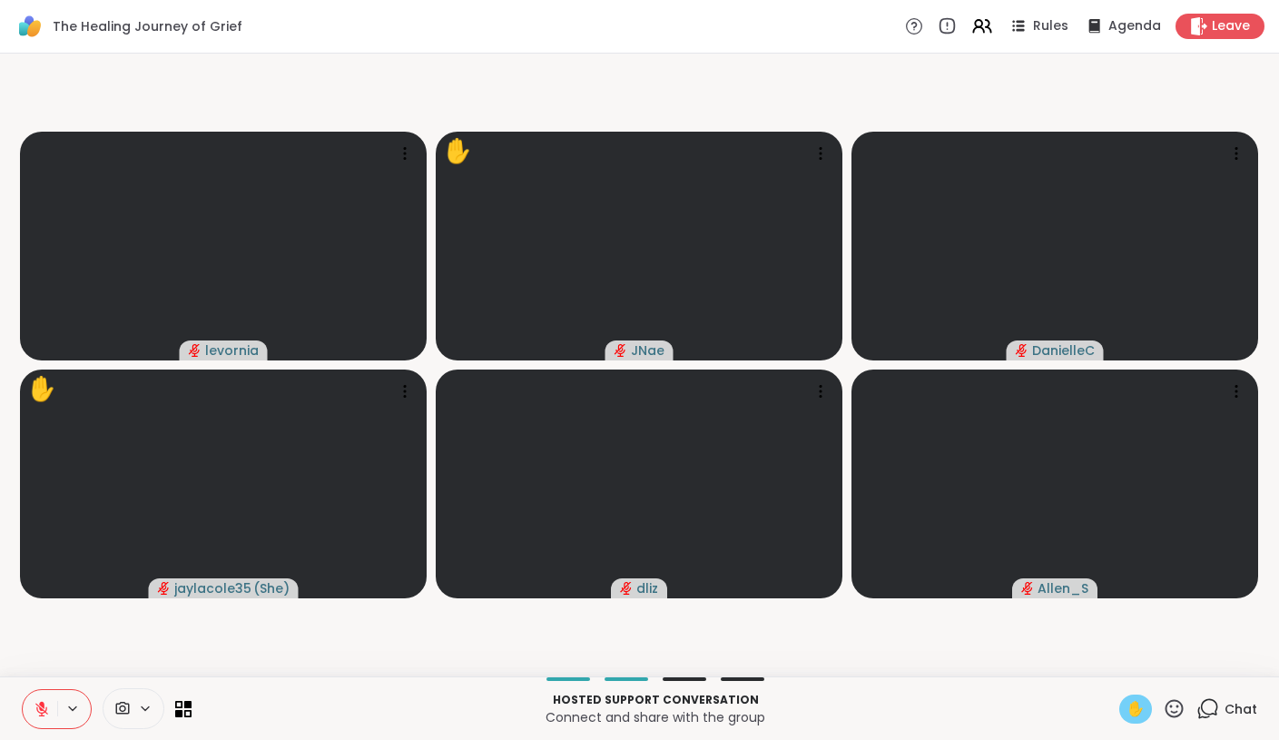
click at [46, 710] on icon at bounding box center [42, 709] width 16 height 16
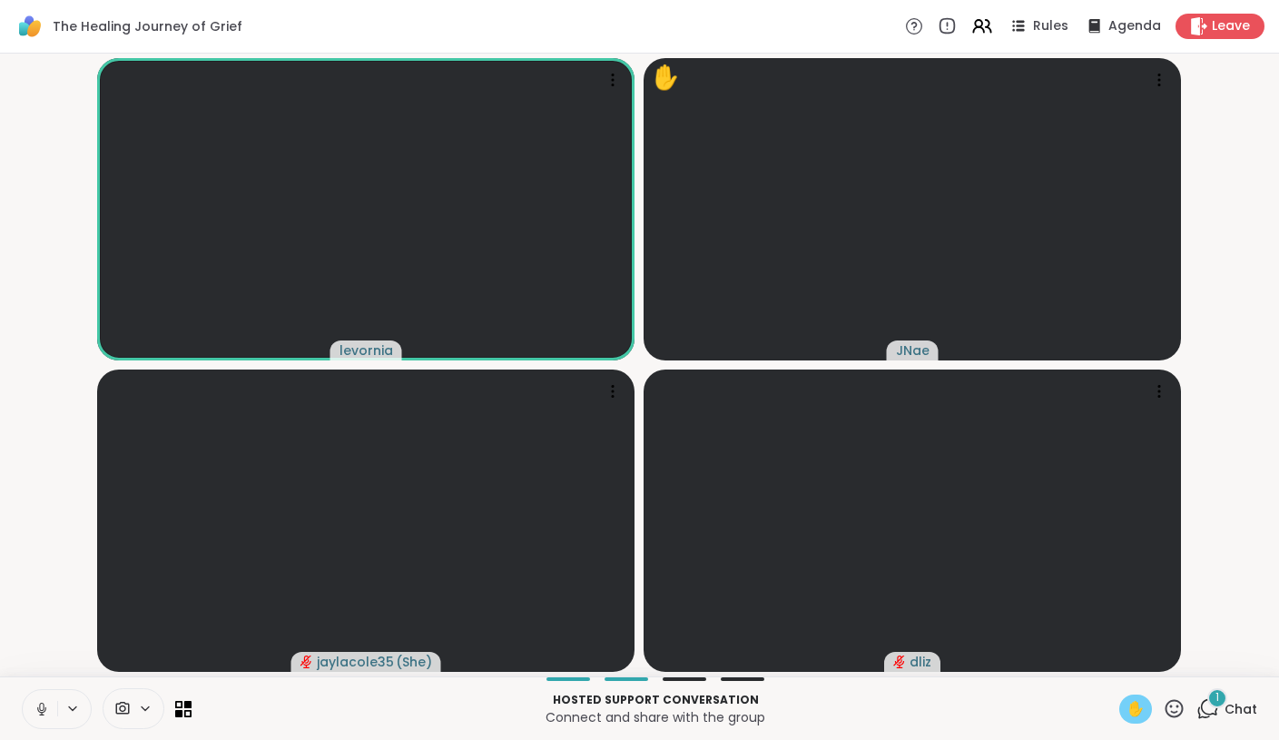
click at [46, 710] on icon at bounding box center [42, 709] width 16 height 16
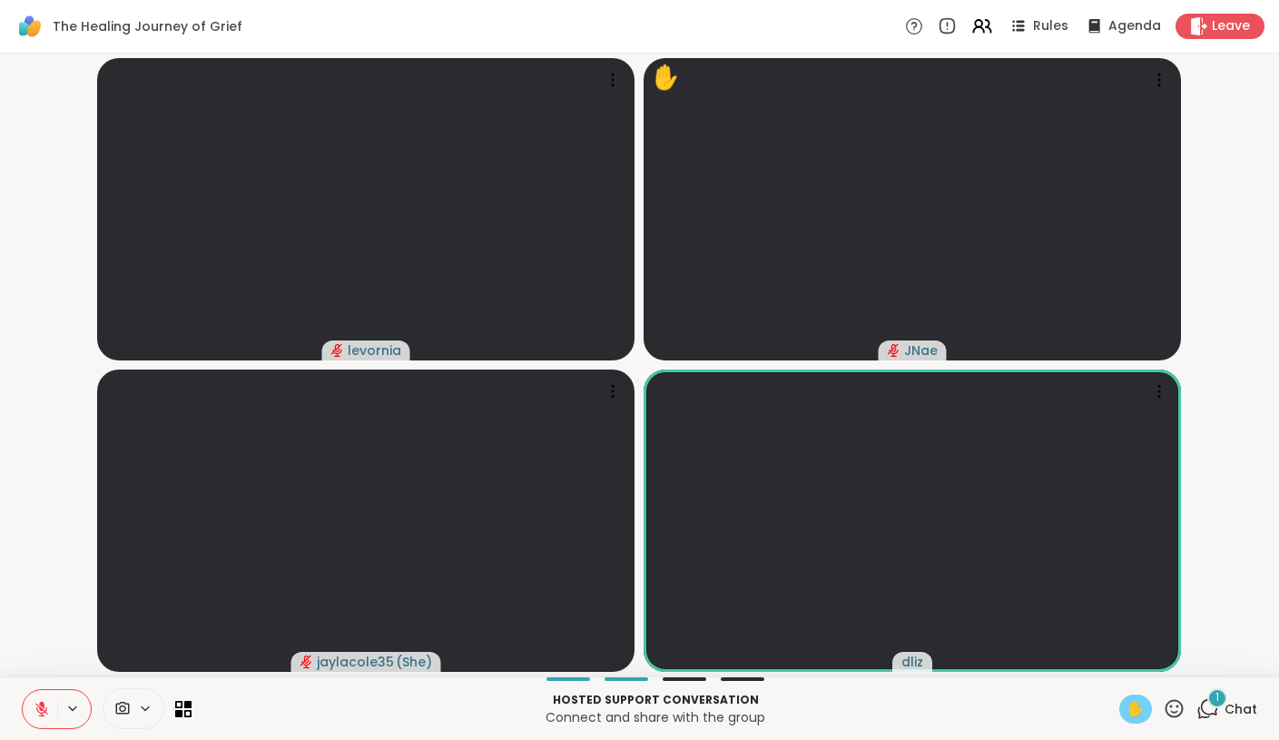
click at [1214, 710] on icon at bounding box center [1207, 708] width 23 height 23
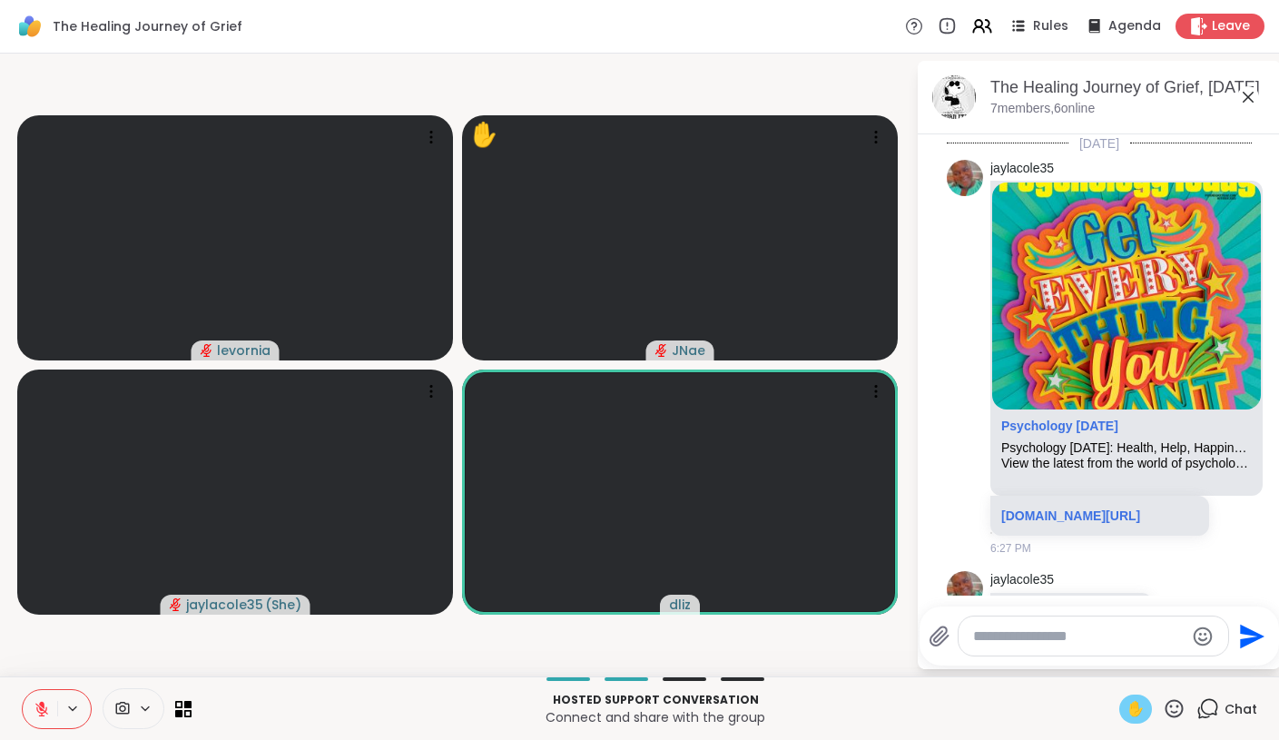
scroll to position [1426, 0]
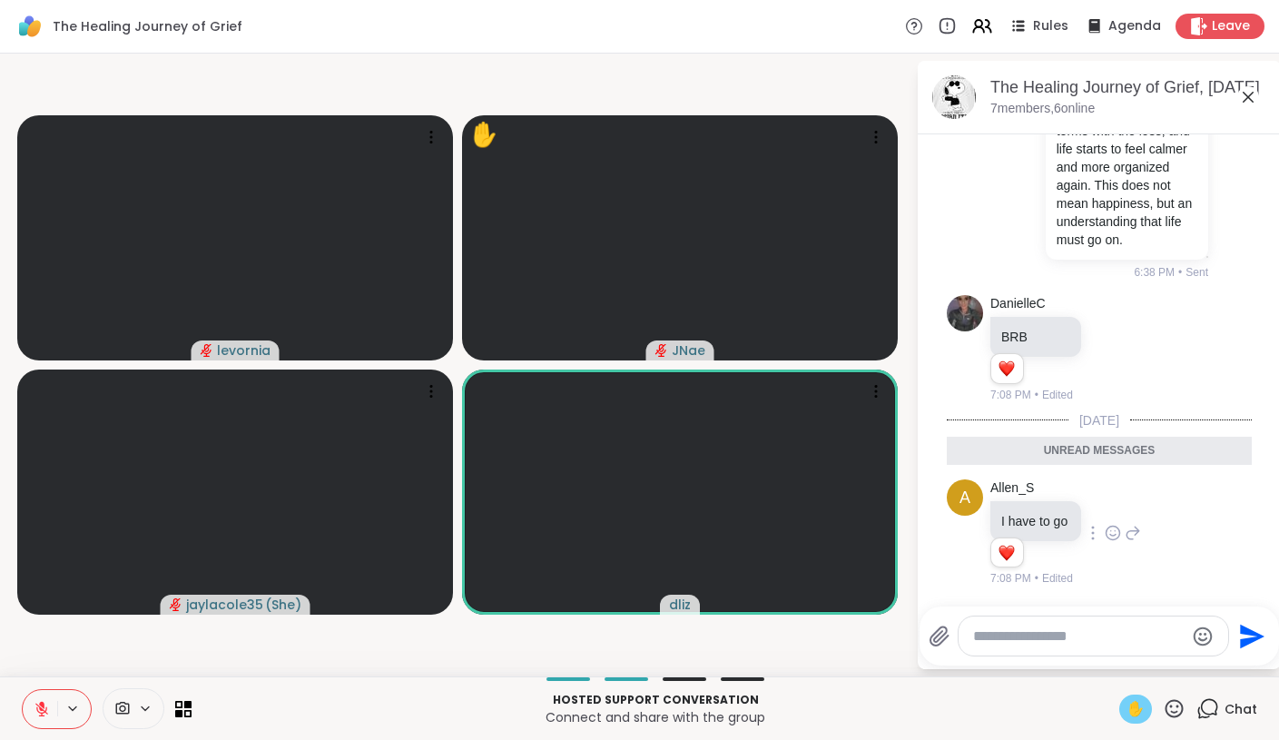
click at [1109, 532] on icon at bounding box center [1113, 533] width 16 height 18
click at [1114, 505] on div "Select Reaction: Heart" at bounding box center [1113, 504] width 16 height 16
click at [1113, 349] on icon at bounding box center [1113, 348] width 16 height 18
click at [1114, 315] on div "Select Reaction: Heart" at bounding box center [1113, 319] width 16 height 16
click at [1249, 95] on icon at bounding box center [1248, 97] width 11 height 11
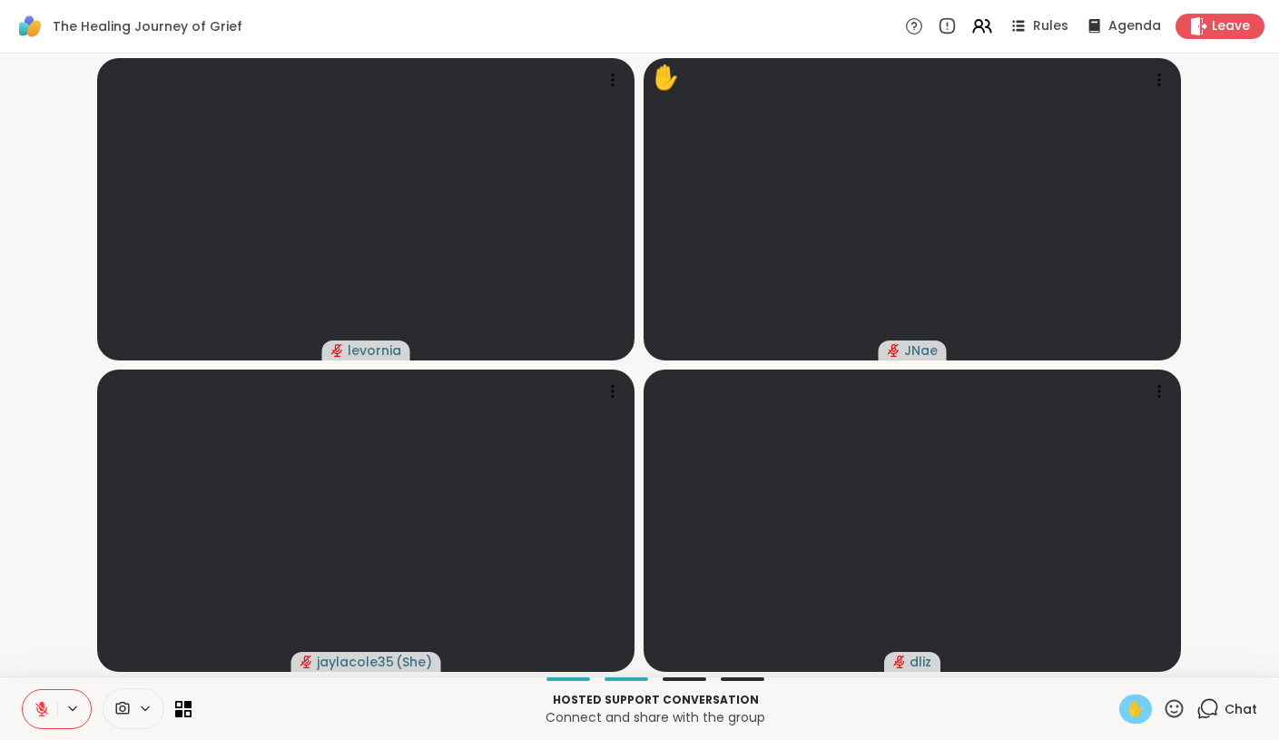
click at [47, 693] on button at bounding box center [40, 709] width 34 height 38
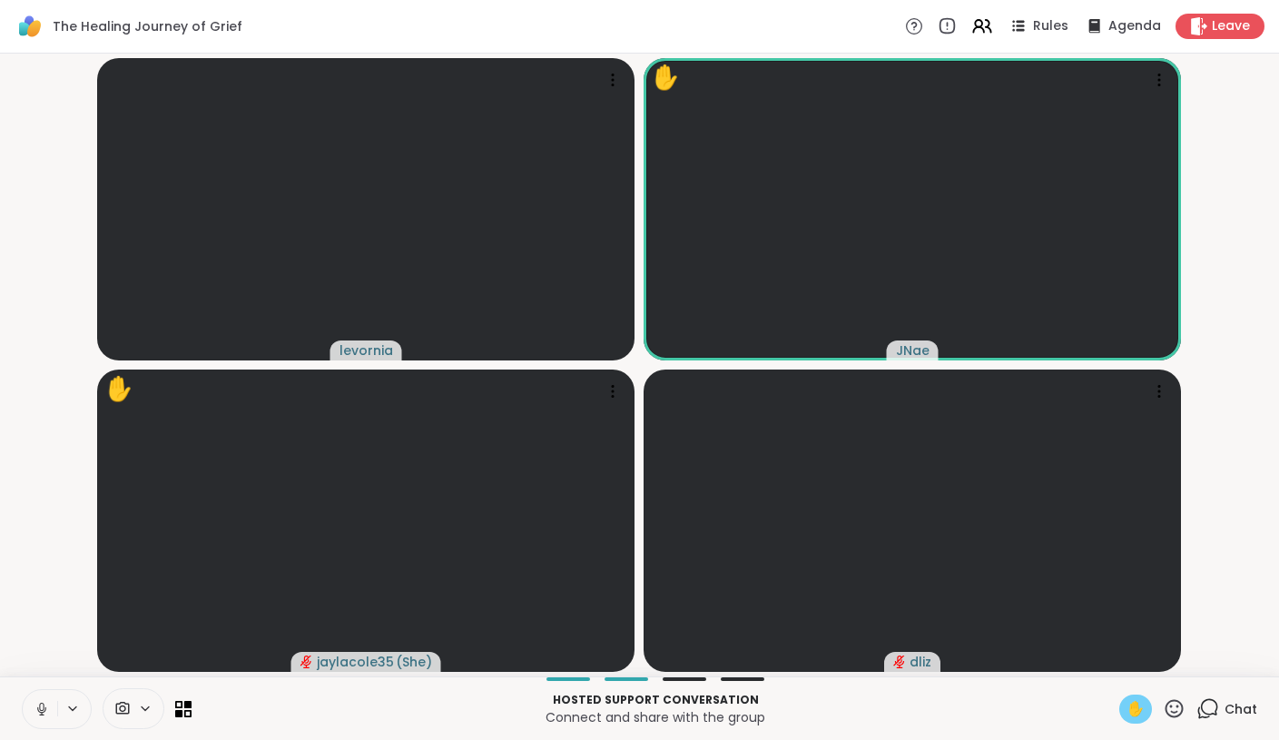
click at [45, 709] on icon at bounding box center [41, 708] width 9 height 5
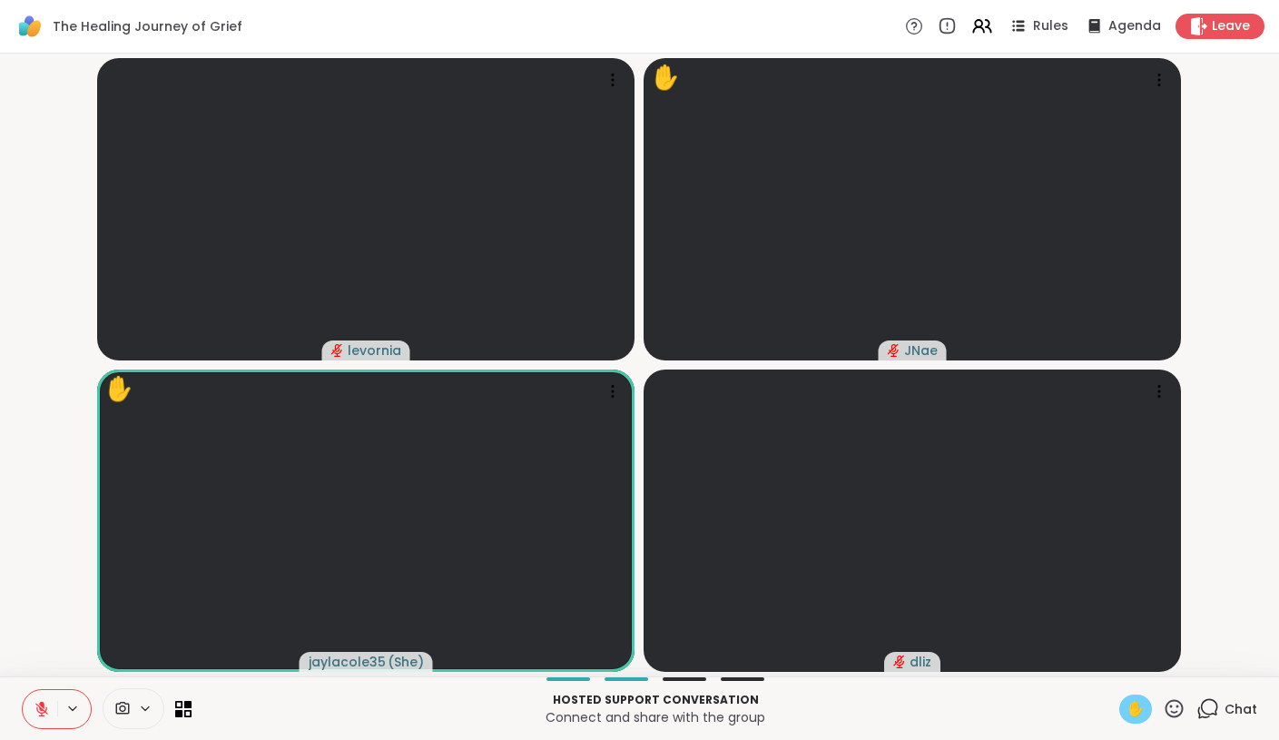
click at [1130, 703] on div "✋" at bounding box center [1135, 708] width 33 height 29
click at [1182, 699] on icon at bounding box center [1174, 708] width 23 height 23
click at [1130, 664] on span "❤️" at bounding box center [1121, 661] width 18 height 22
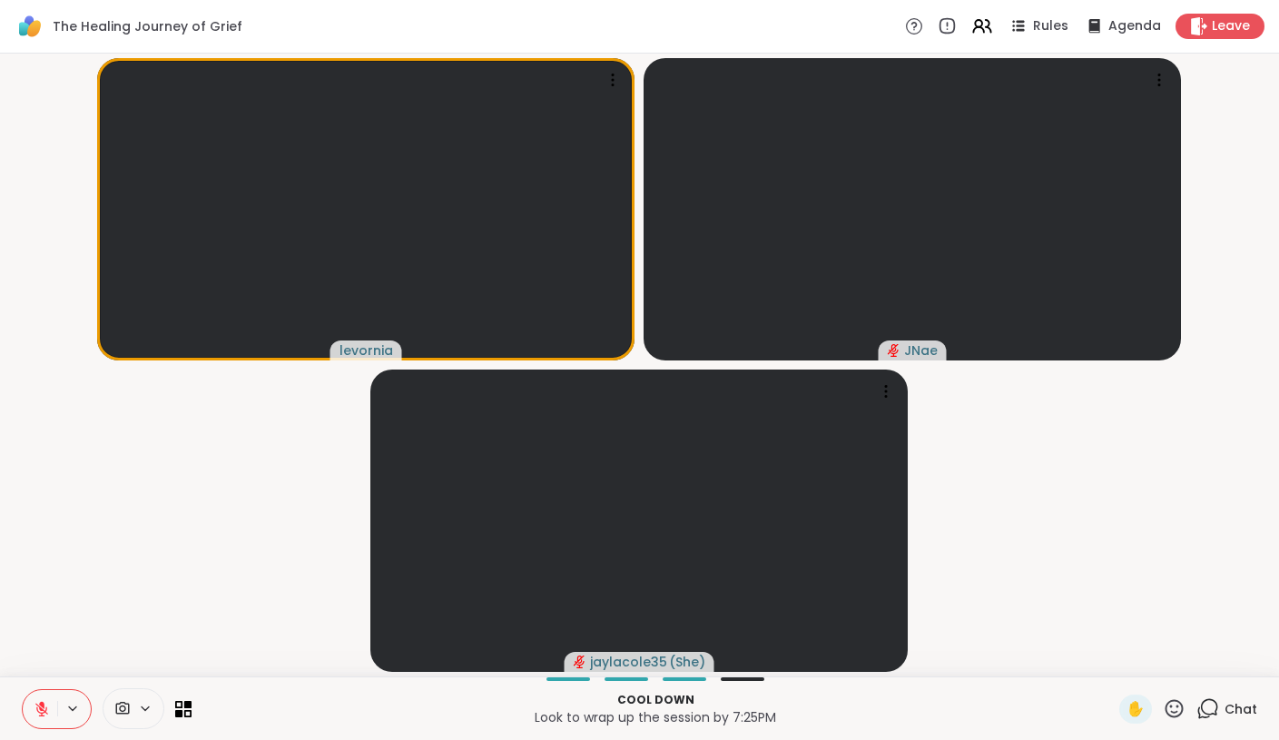
click at [1181, 700] on icon at bounding box center [1174, 708] width 23 height 23
click at [1130, 660] on span "❤️" at bounding box center [1121, 661] width 18 height 22
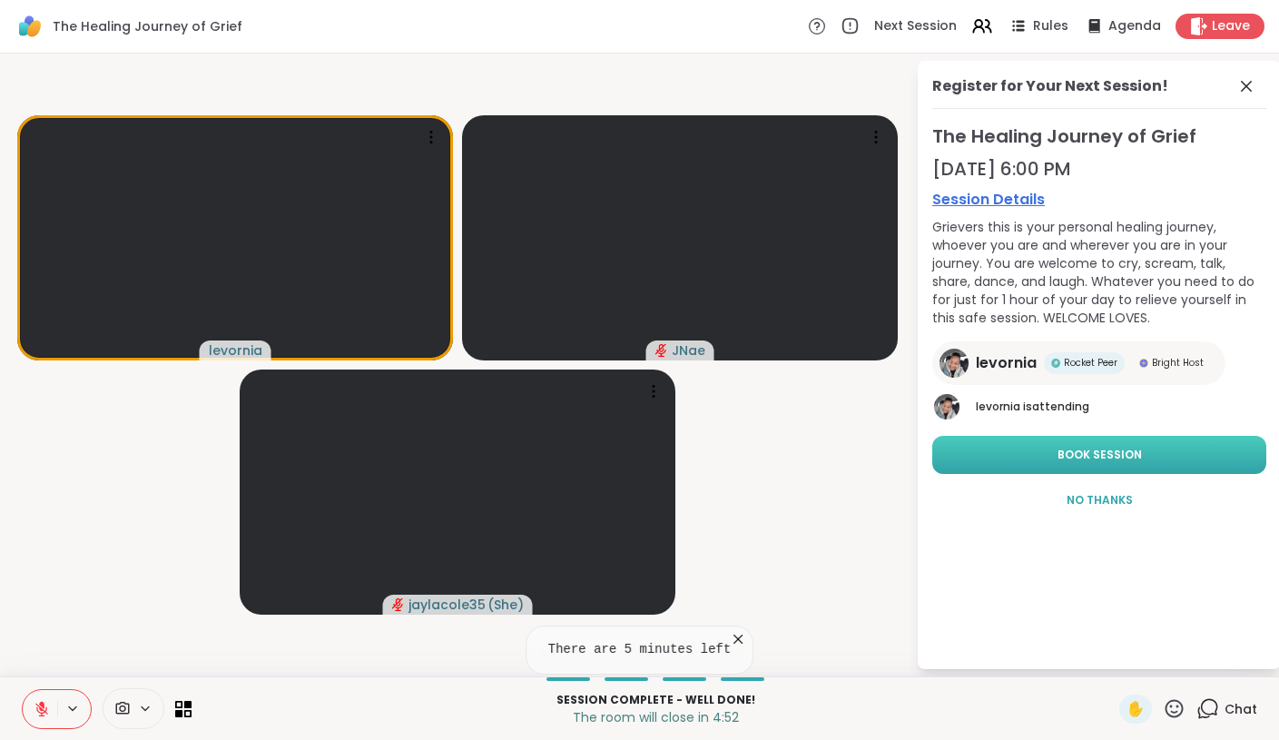
click at [1150, 448] on button "Book Session" at bounding box center [1099, 455] width 334 height 38
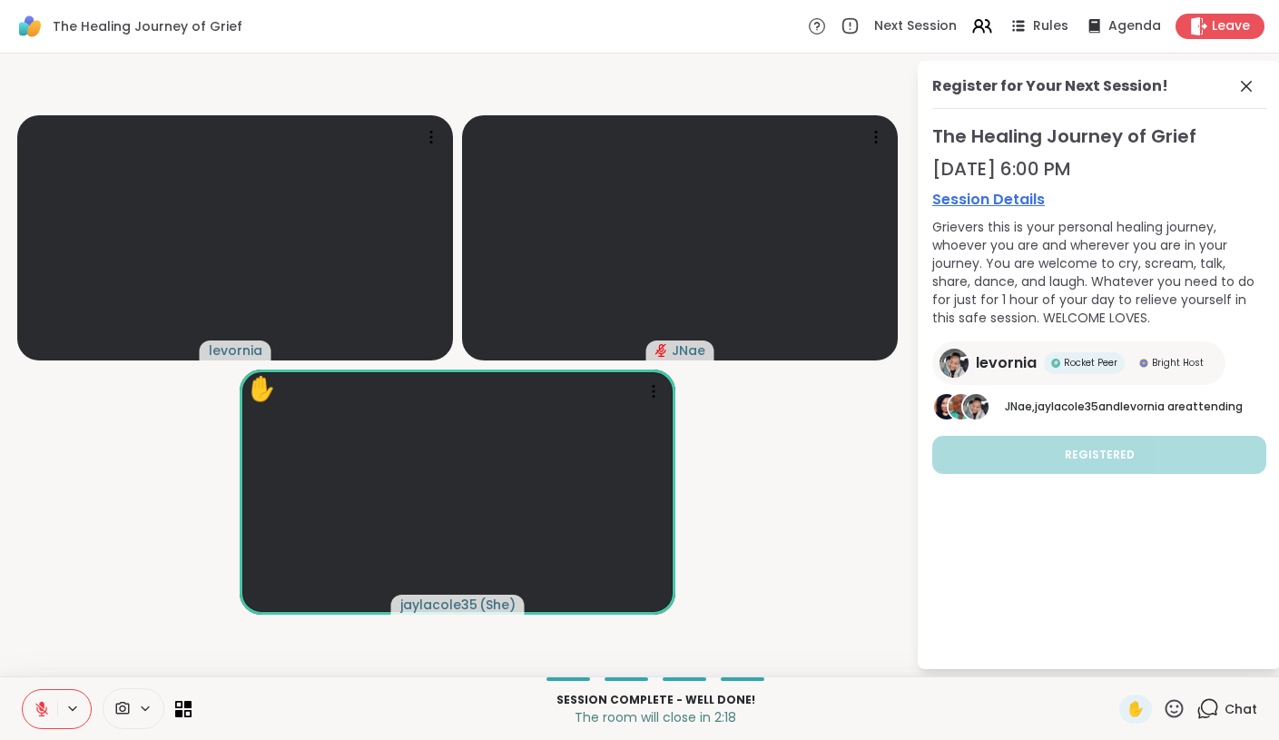
click at [49, 707] on icon at bounding box center [42, 709] width 16 height 16
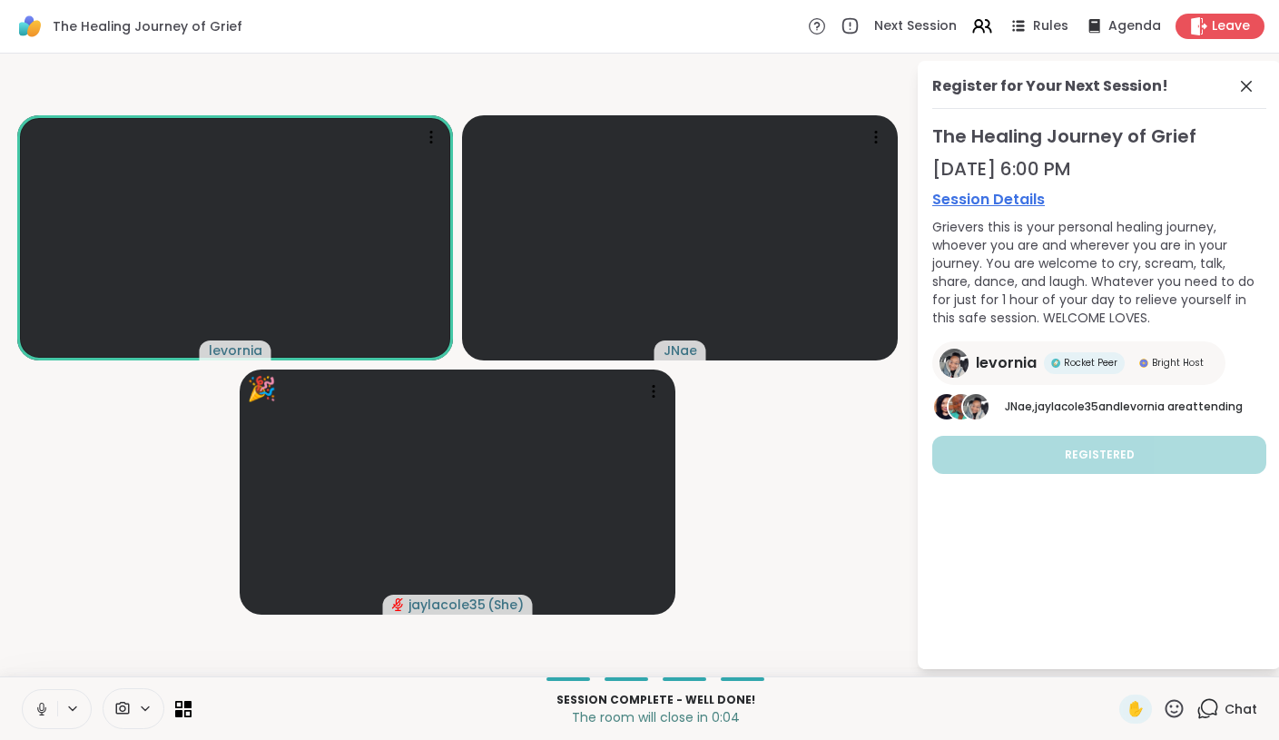
click at [46, 712] on icon at bounding box center [42, 709] width 16 height 16
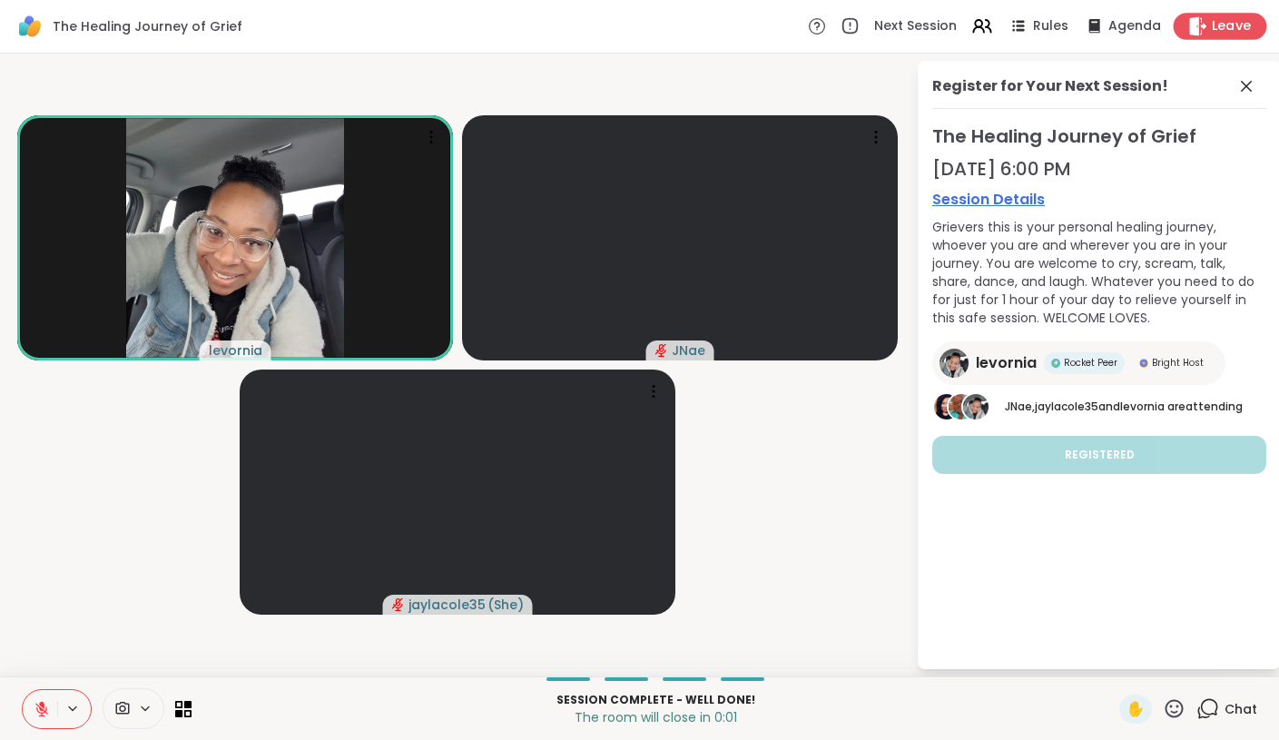
click at [1219, 27] on span "Leave" at bounding box center [1232, 26] width 40 height 19
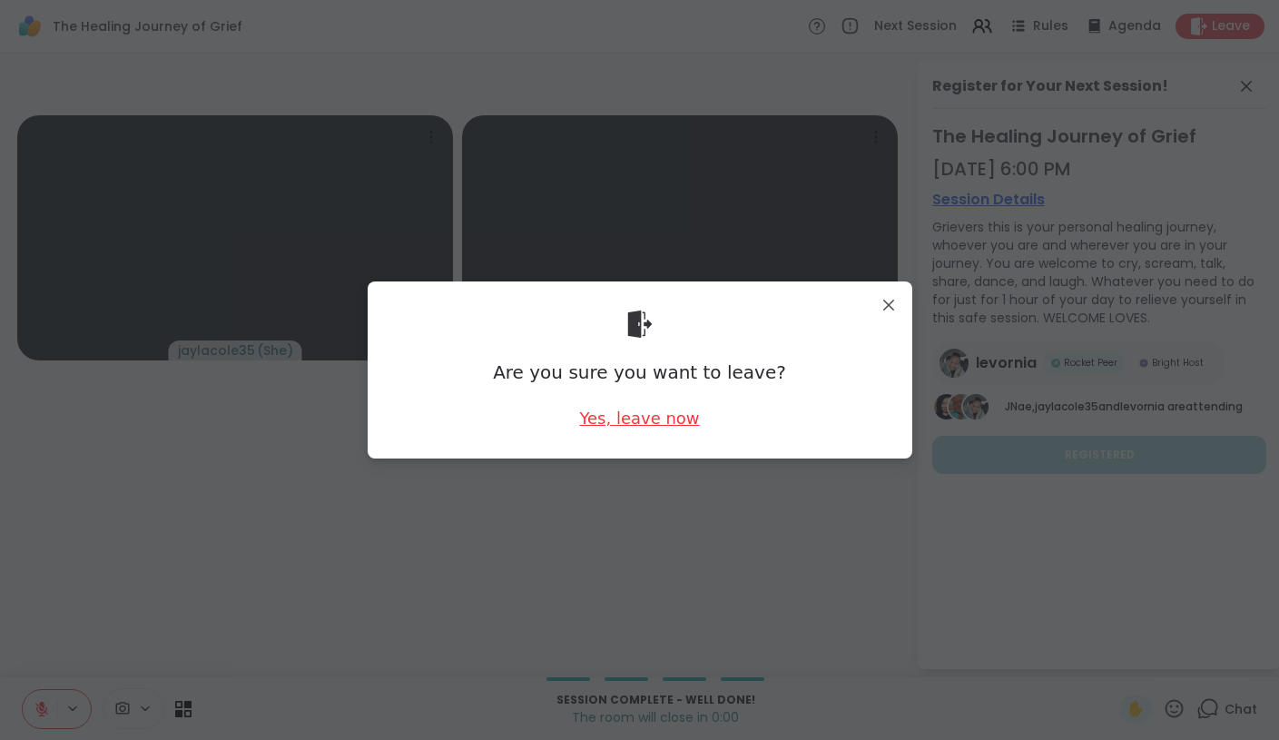
click at [650, 417] on div "Yes, leave now" at bounding box center [639, 418] width 120 height 23
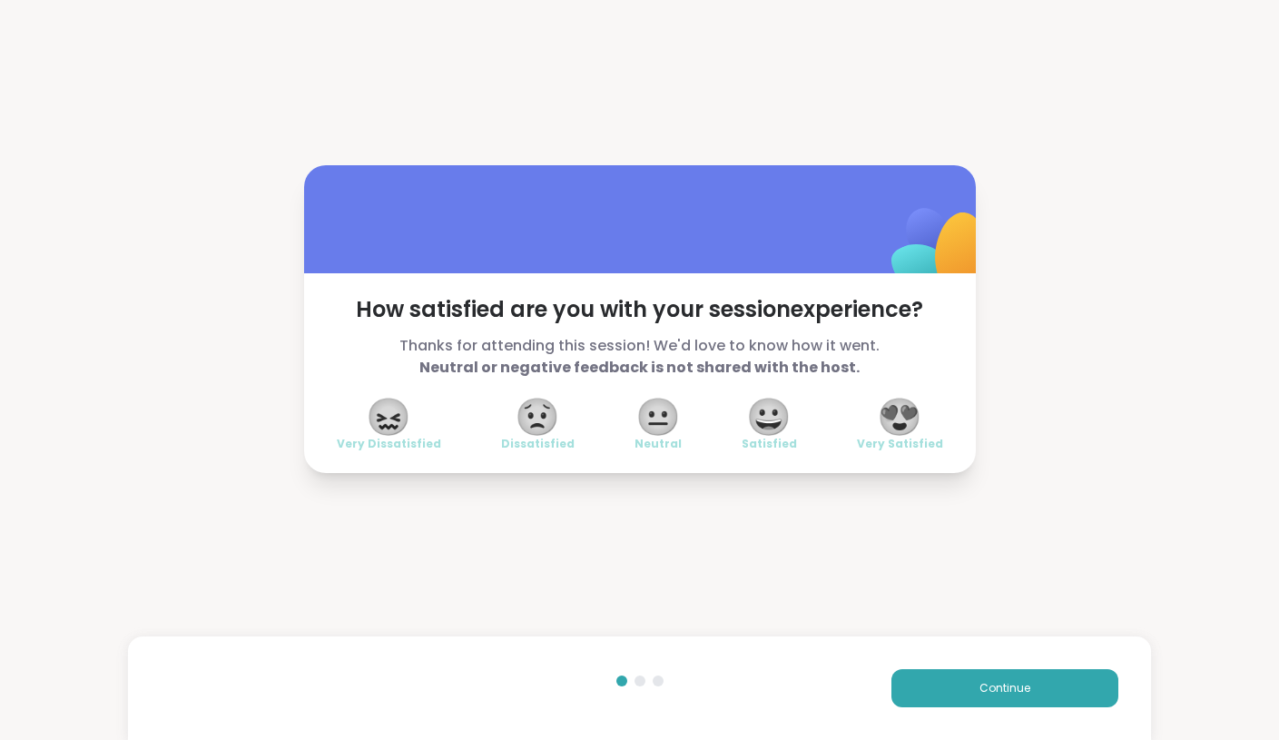
click at [910, 422] on span "😍" at bounding box center [899, 416] width 45 height 33
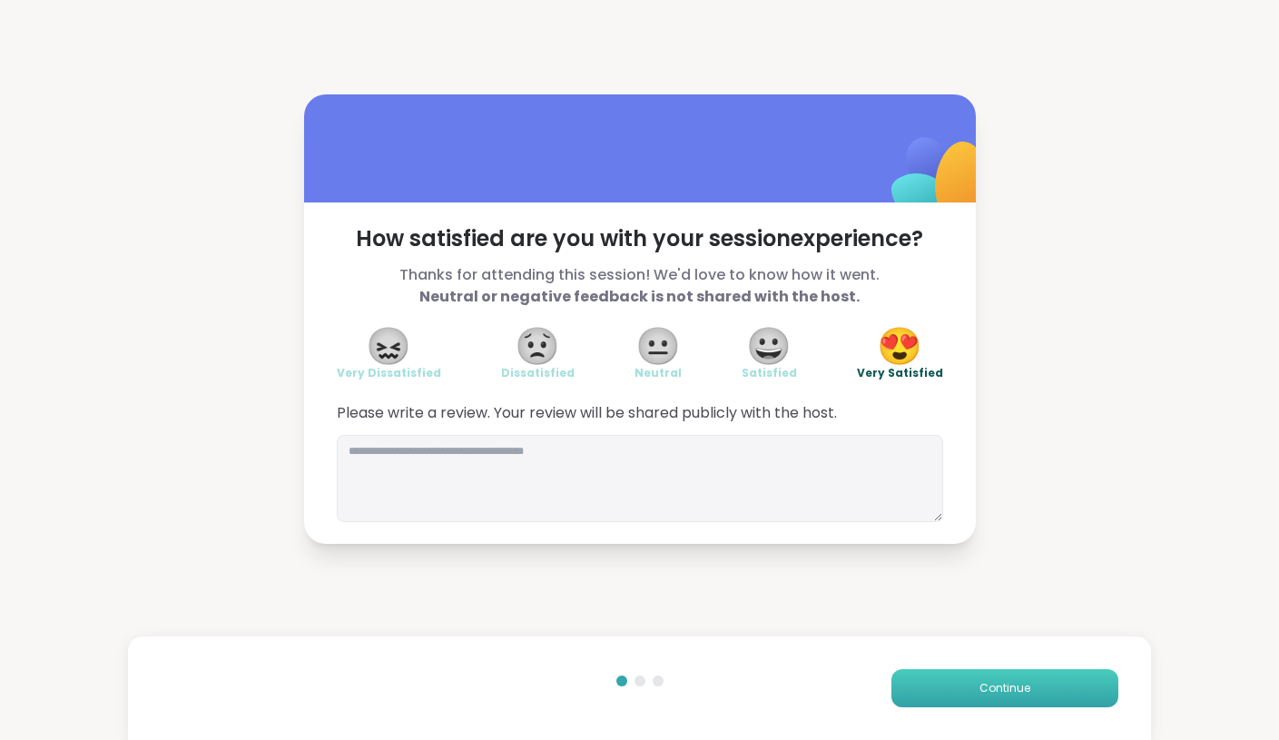
click at [993, 688] on span "Continue" at bounding box center [1004, 688] width 51 height 16
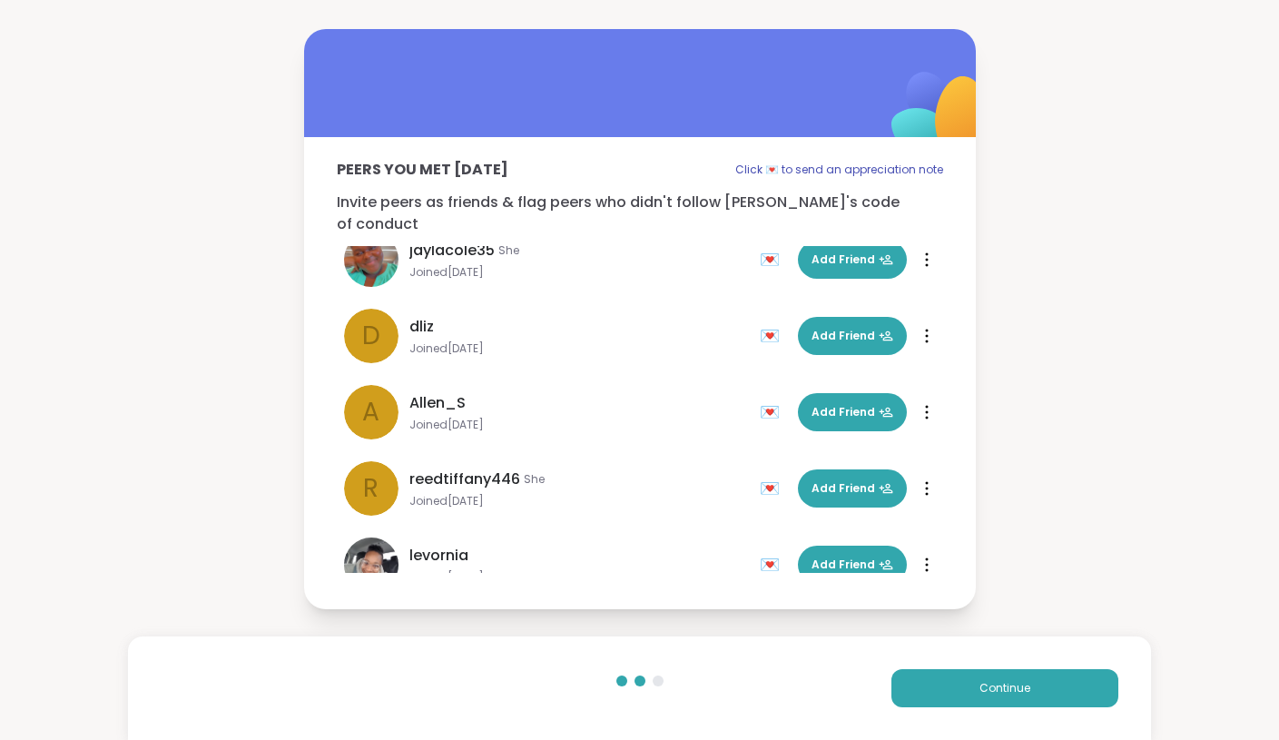
scroll to position [131, 0]
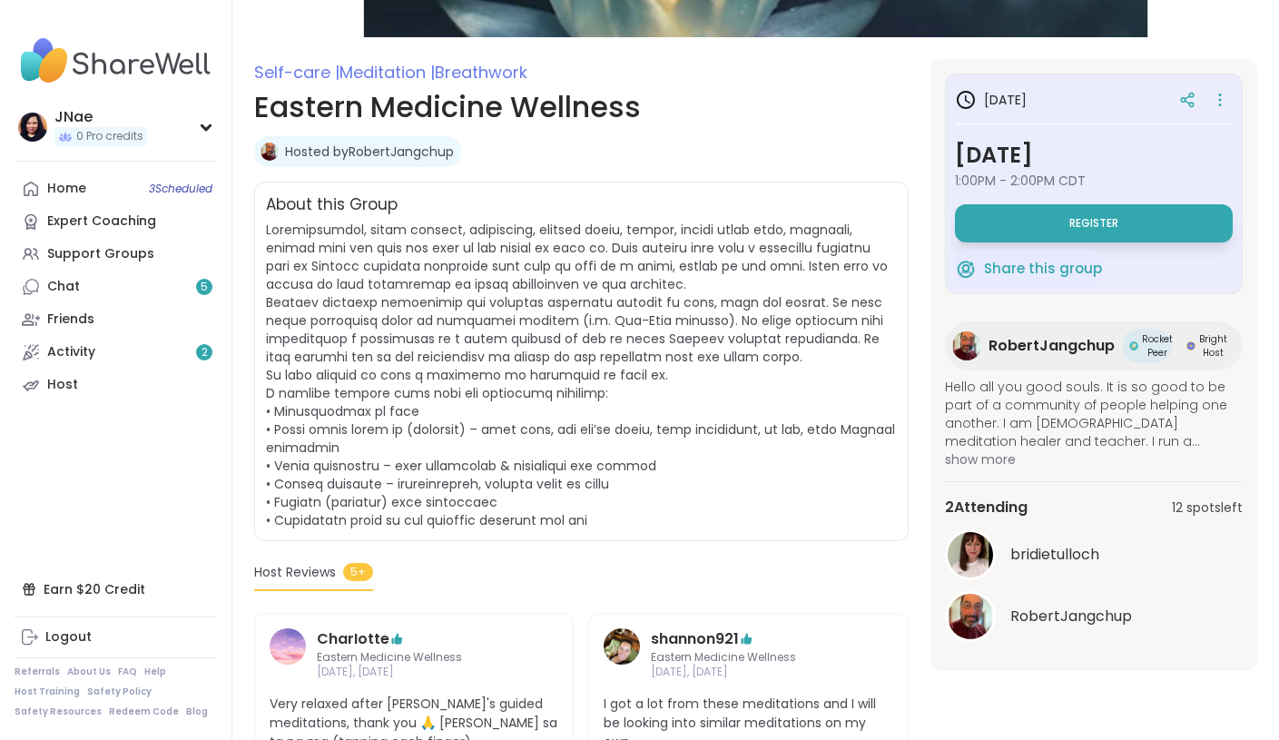
scroll to position [201, 0]
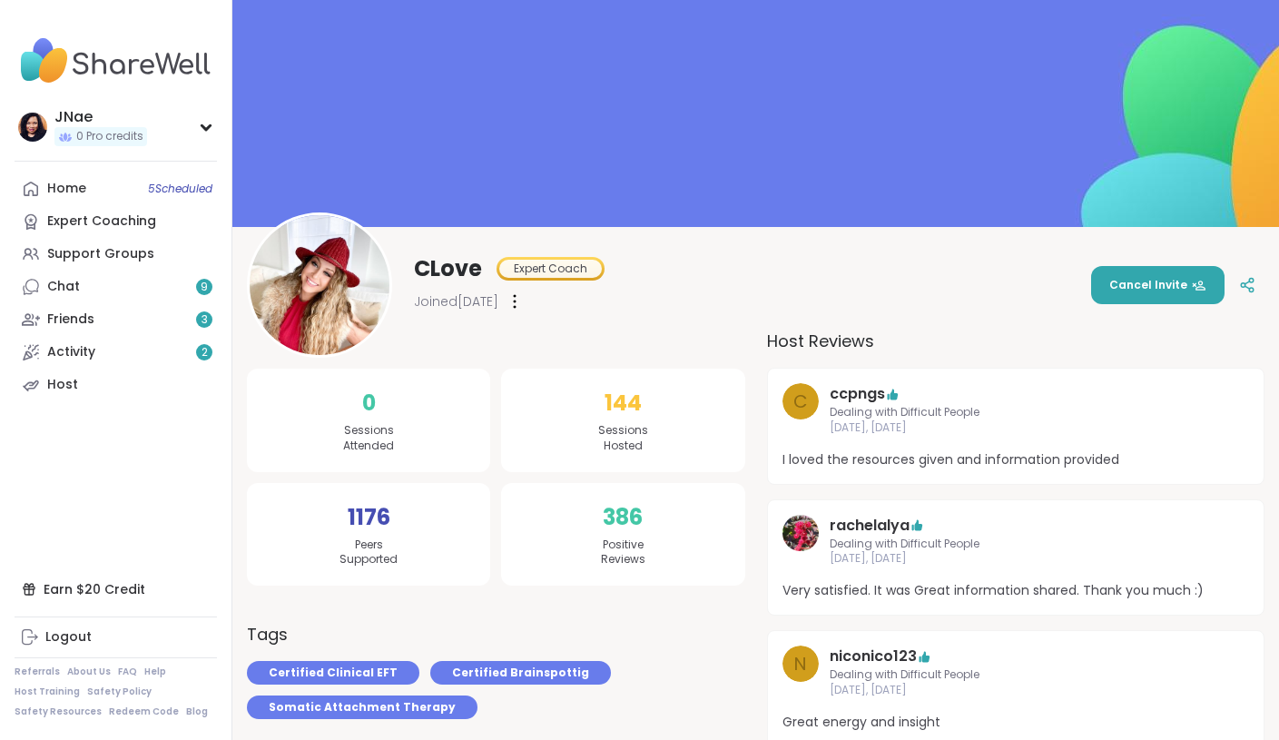
drag, startPoint x: 569, startPoint y: 322, endPoint x: 578, endPoint y: 254, distance: 68.7
click at [569, 320] on div "CLove Expert Coach Joined Mar 2022" at bounding box center [426, 284] width 358 height 145
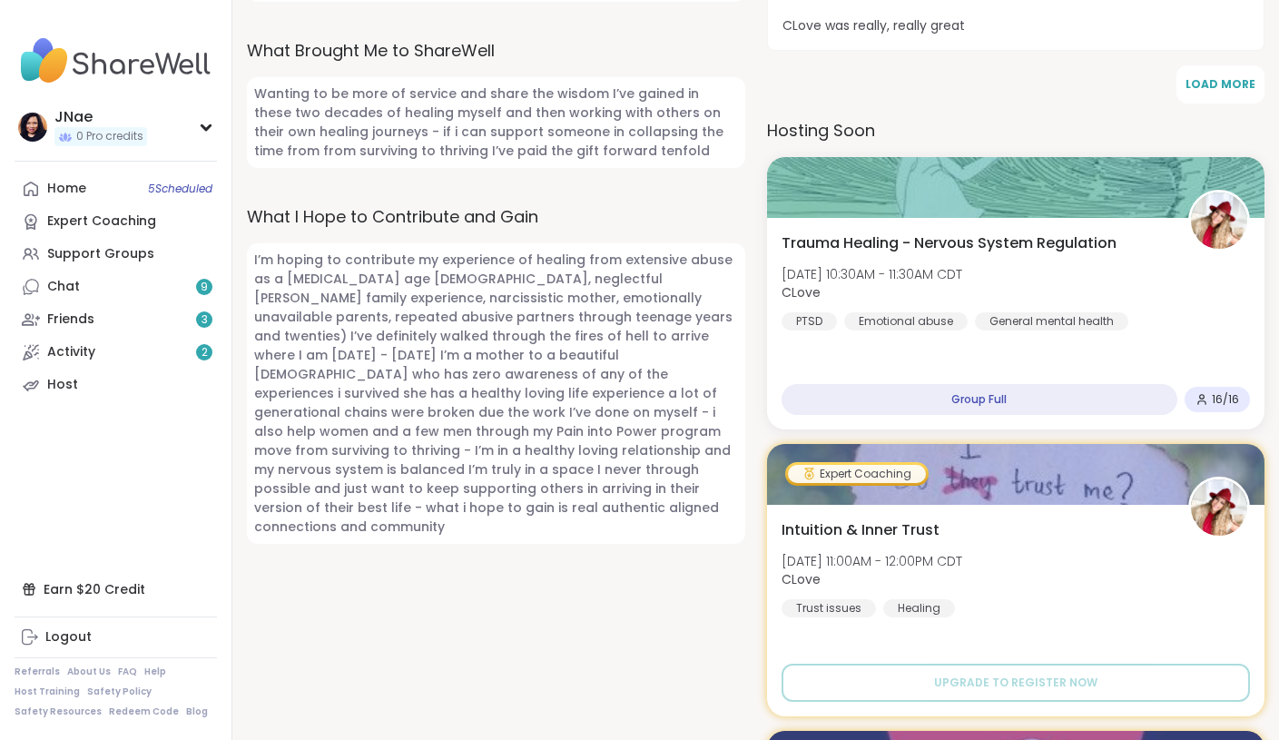
scroll to position [1204, 0]
